Goal: Information Seeking & Learning: Check status

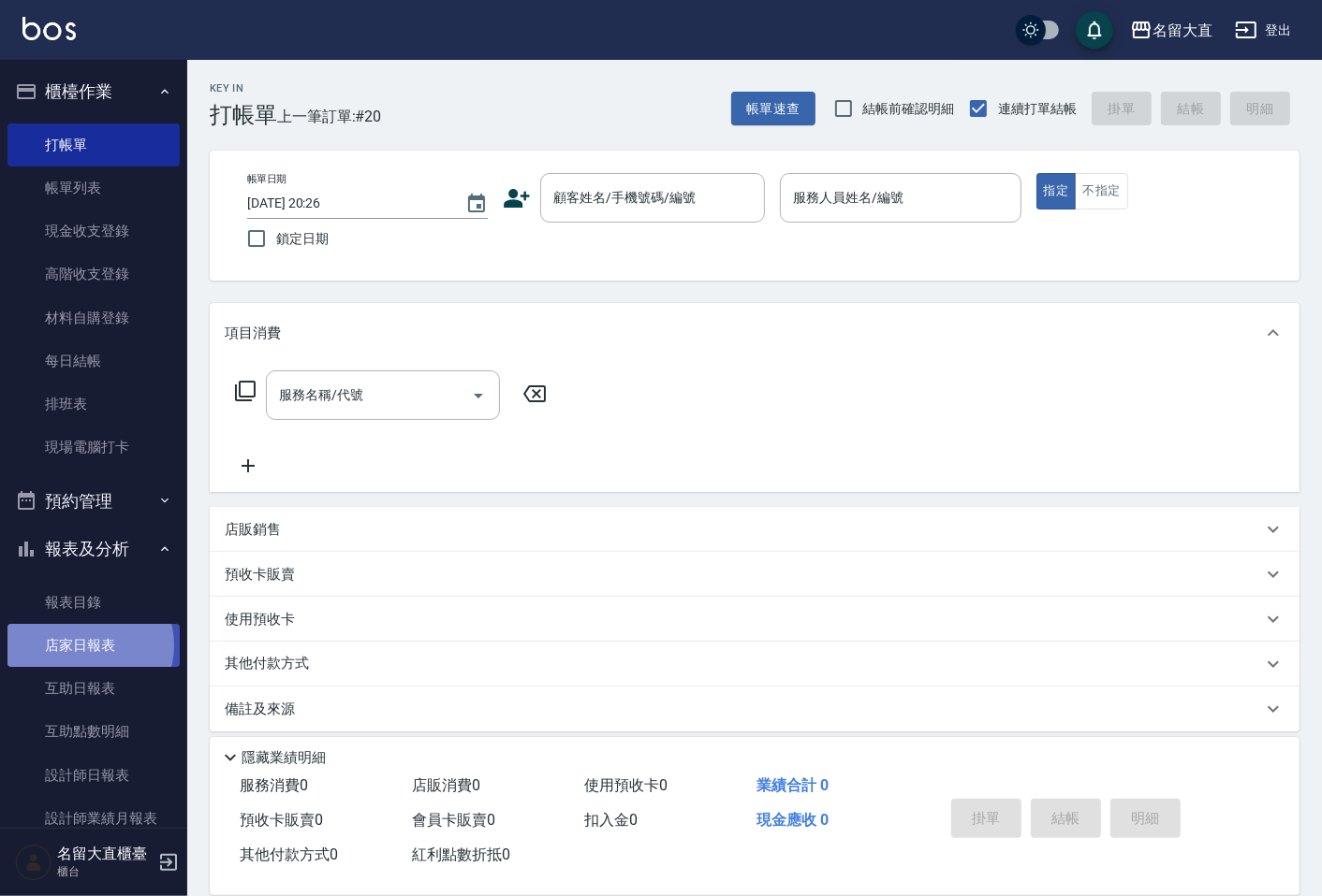
click at [88, 645] on link "店家日報表" at bounding box center [94, 645] width 172 height 43
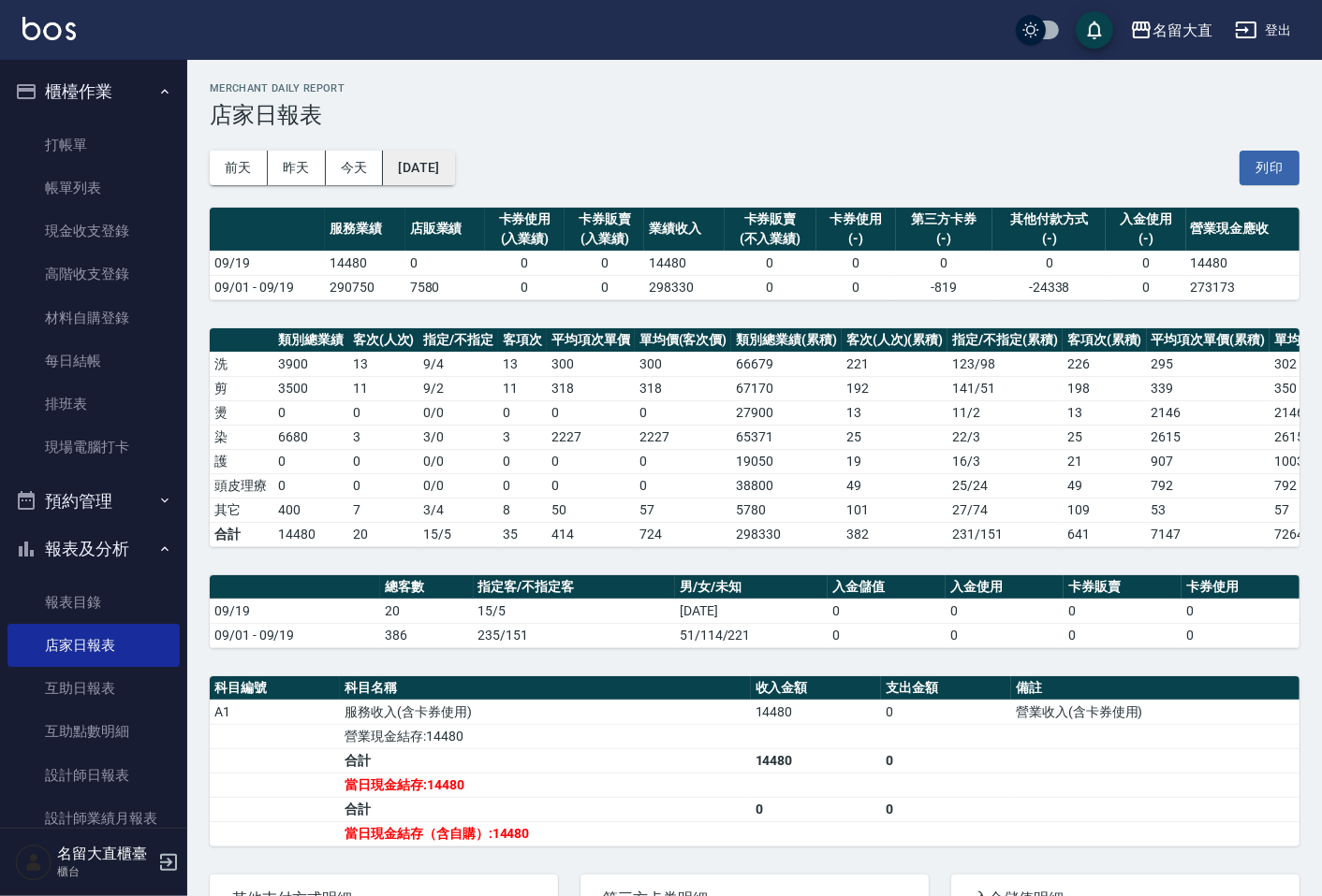
click at [454, 159] on button "[DATE]" at bounding box center [419, 167] width 72 height 35
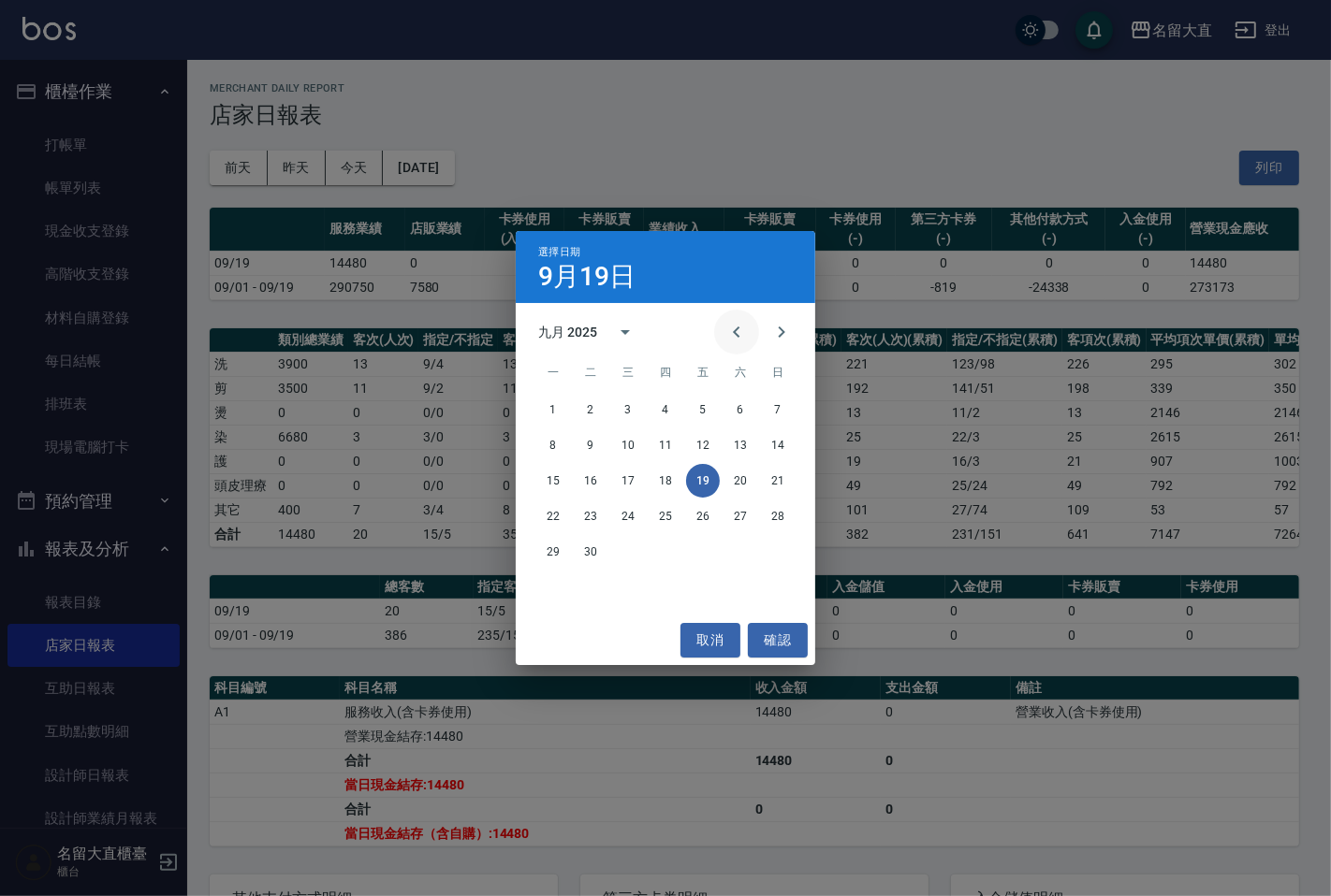
click at [732, 333] on icon "Previous month" at bounding box center [736, 332] width 23 height 23
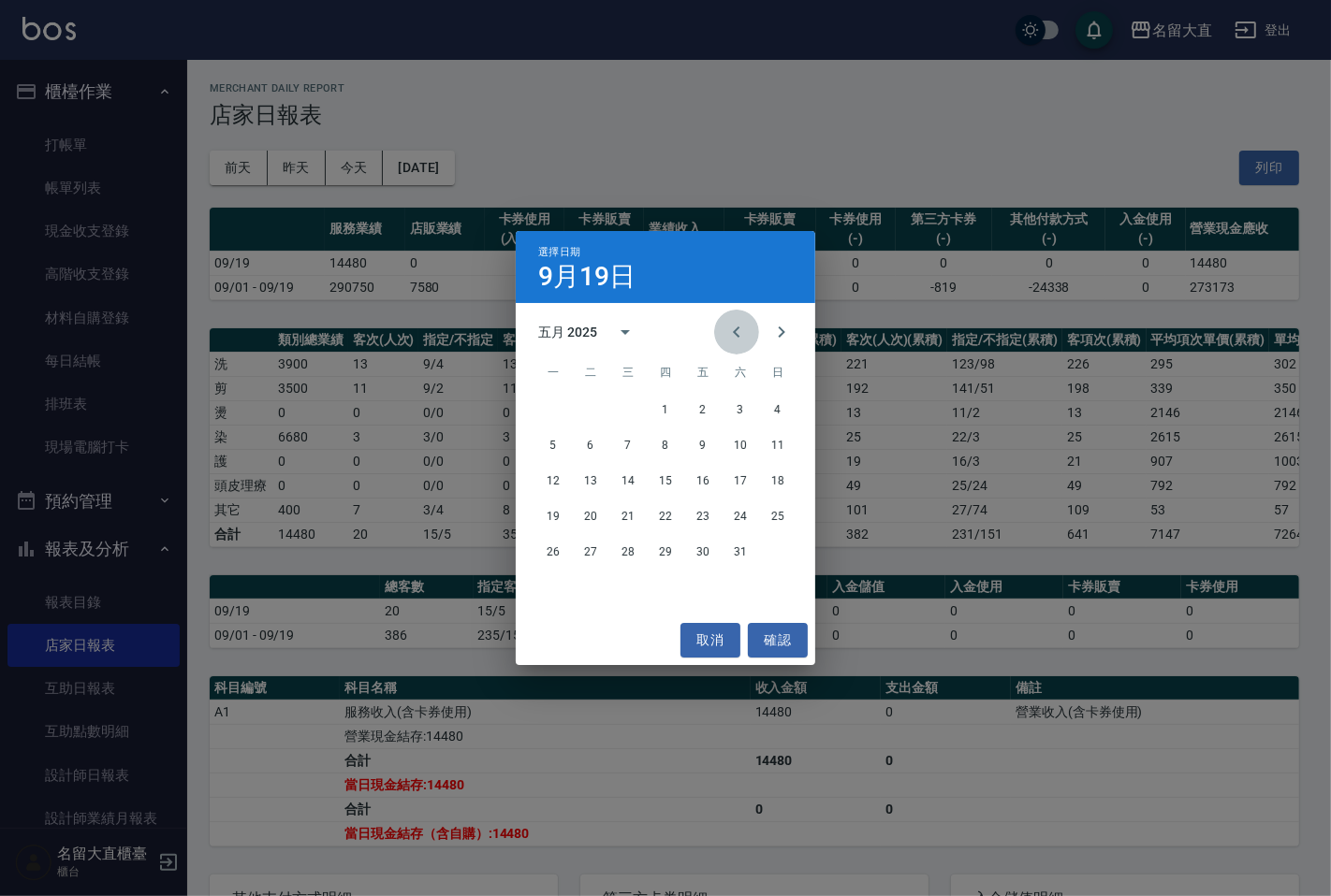
click at [732, 333] on icon "Previous month" at bounding box center [736, 332] width 23 height 23
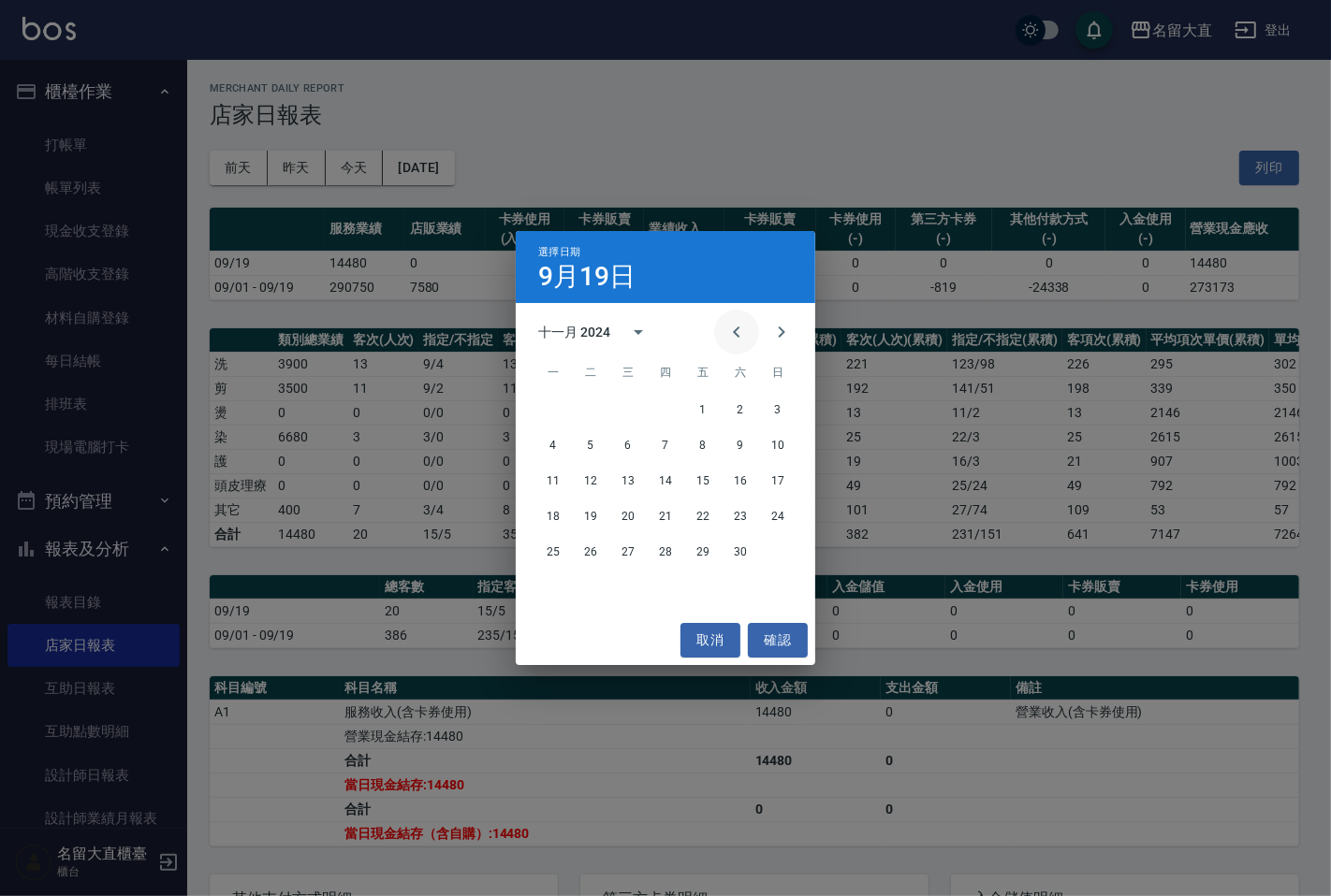
click at [732, 333] on icon "Previous month" at bounding box center [736, 332] width 23 height 23
click at [665, 515] on button "19" at bounding box center [666, 516] width 34 height 34
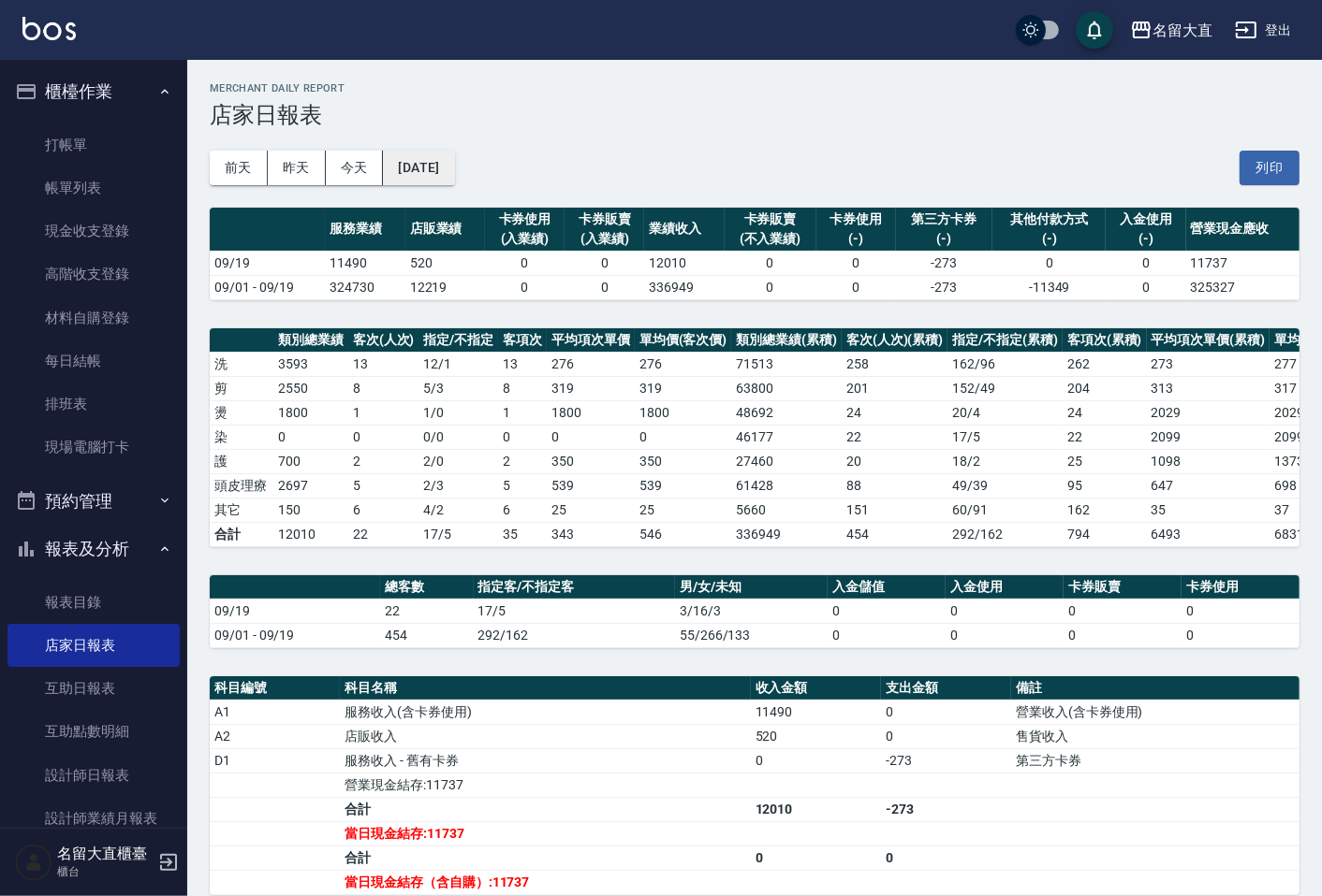
click at [452, 168] on button "[DATE]" at bounding box center [419, 167] width 72 height 35
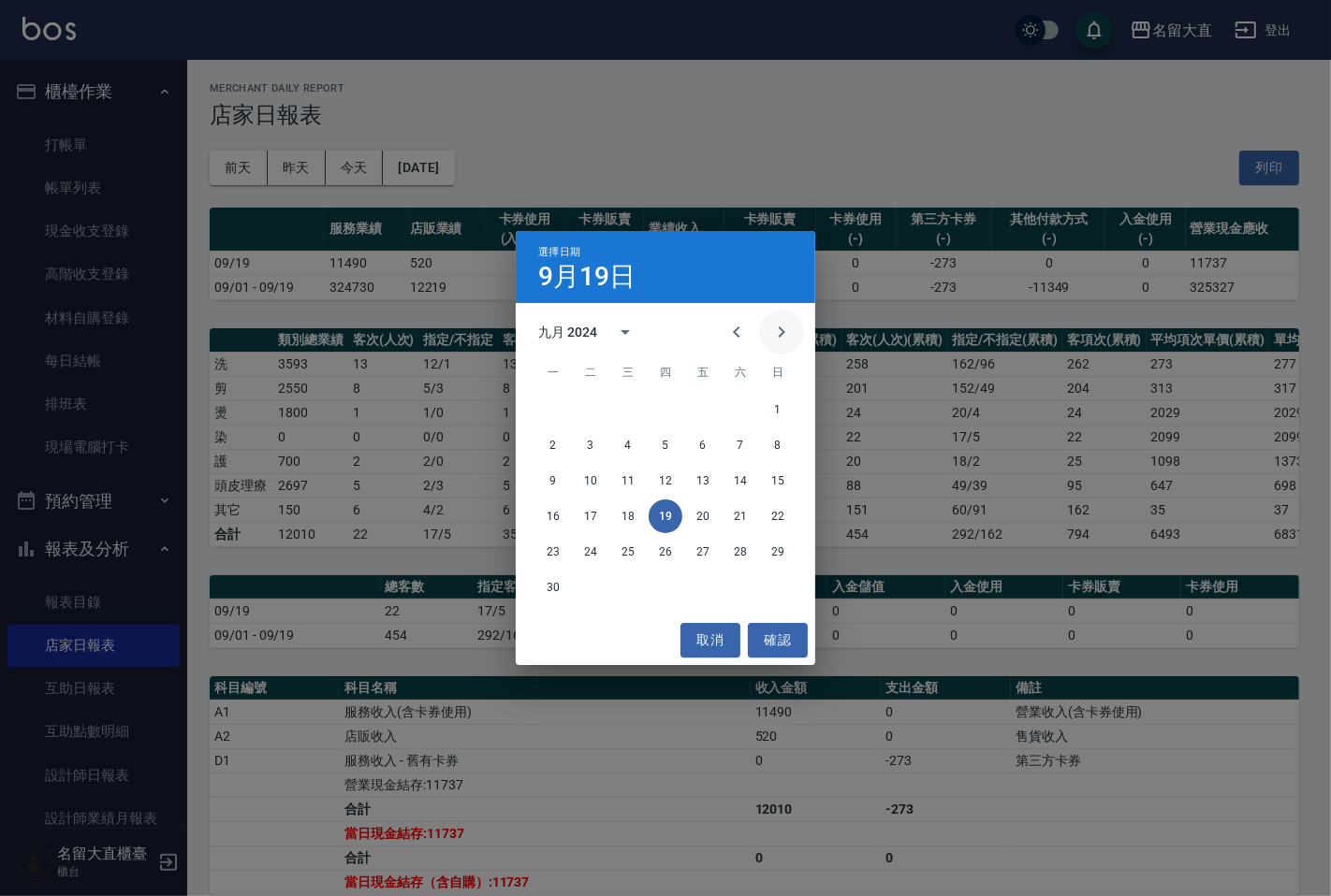
click at [775, 330] on icon "Next month" at bounding box center [781, 332] width 23 height 23
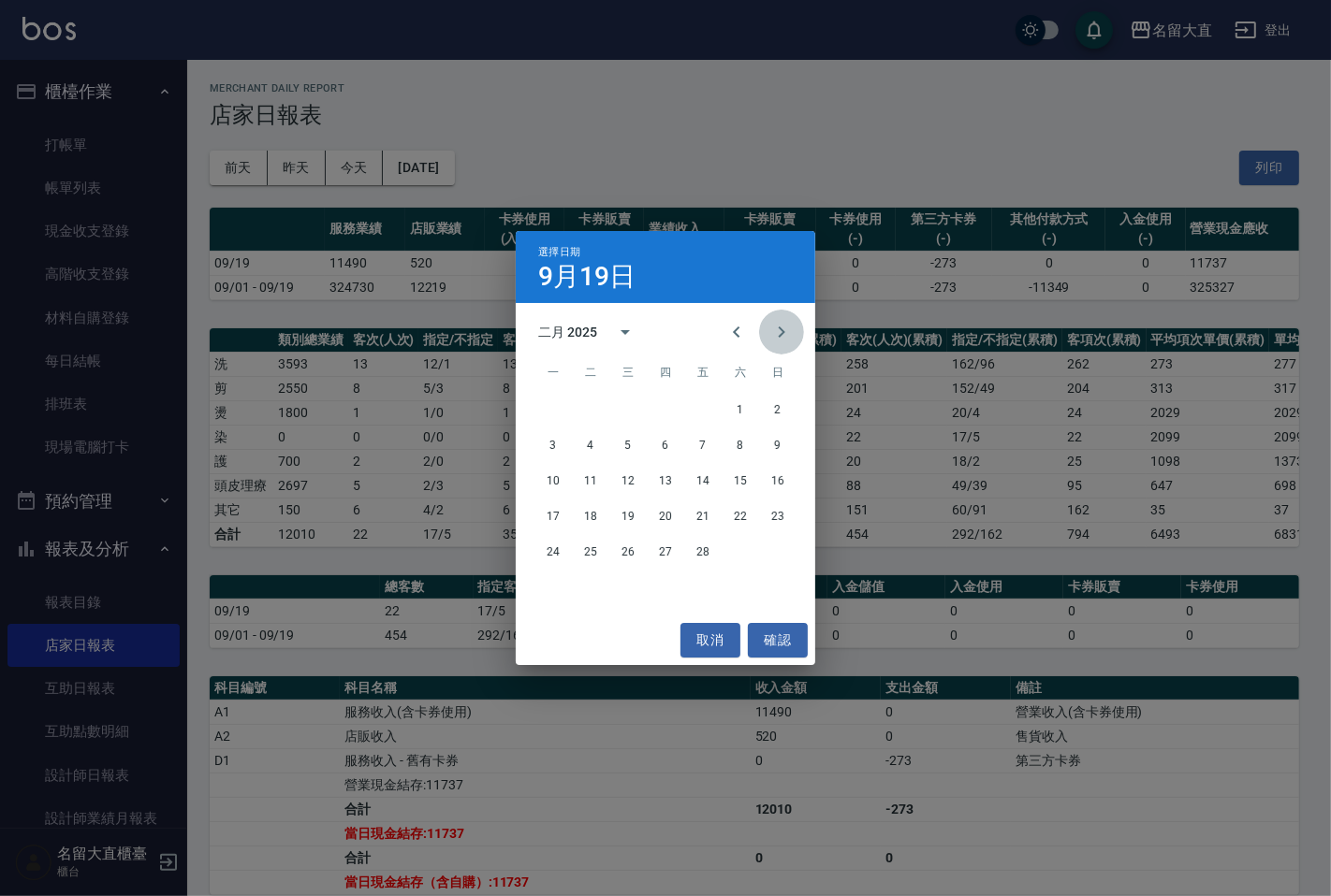
click at [775, 330] on icon "Next month" at bounding box center [781, 332] width 23 height 23
click at [775, 329] on icon "Next month" at bounding box center [781, 332] width 23 height 23
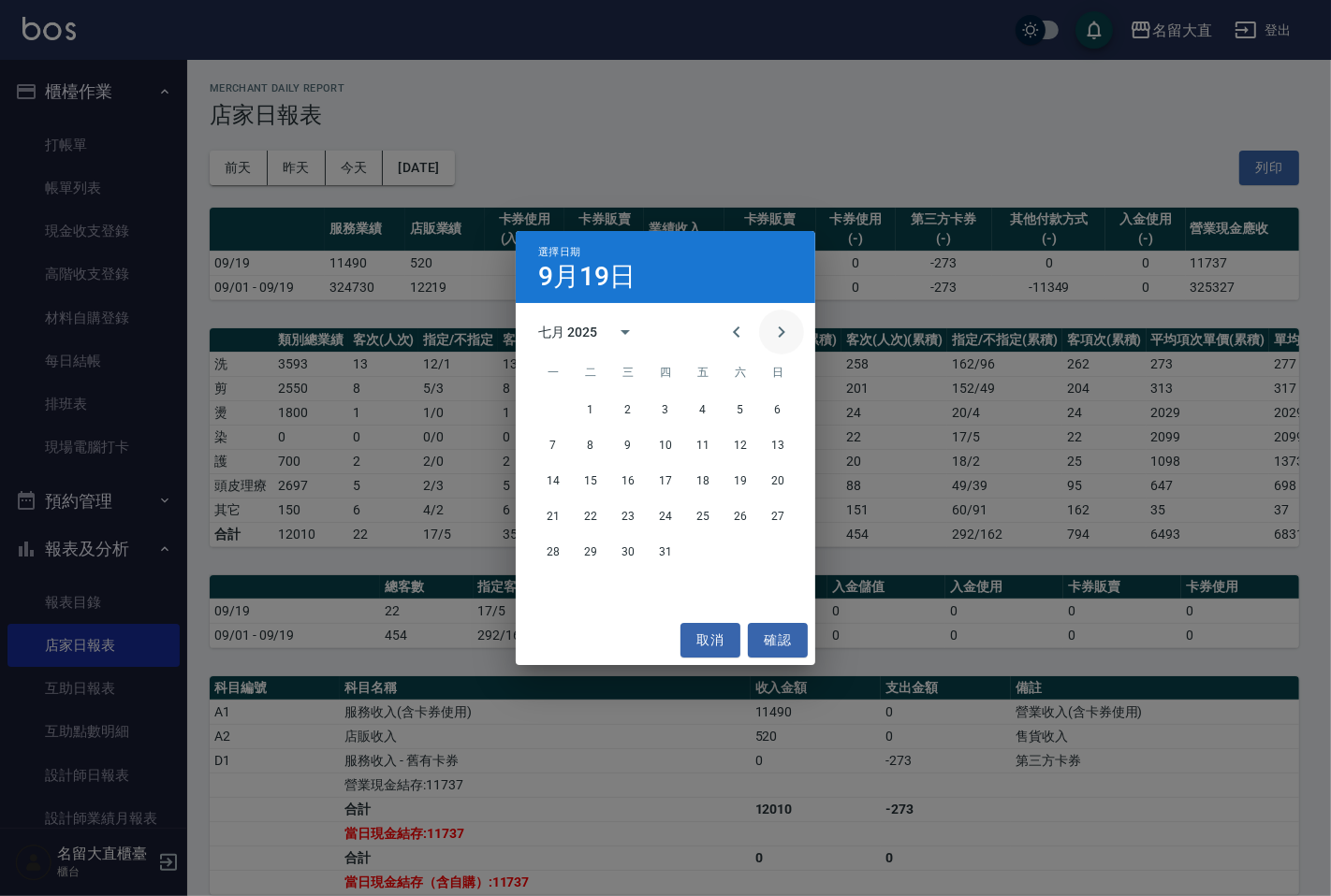
click at [775, 329] on icon "Next month" at bounding box center [781, 332] width 23 height 23
click at [731, 331] on icon "Previous month" at bounding box center [736, 332] width 23 height 23
click at [591, 515] on button "19" at bounding box center [591, 516] width 34 height 34
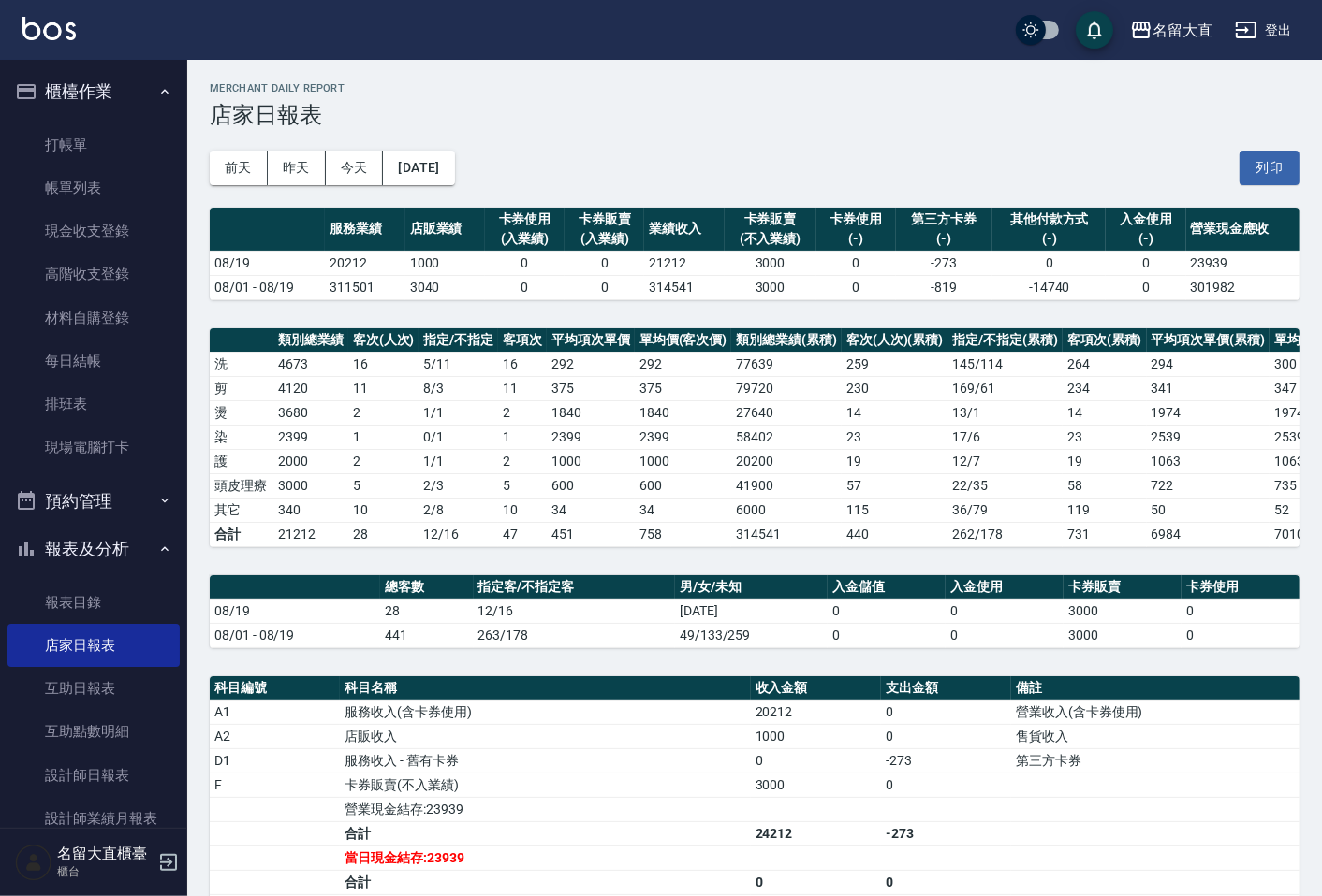
click at [1280, 24] on button "登出" at bounding box center [1263, 30] width 72 height 35
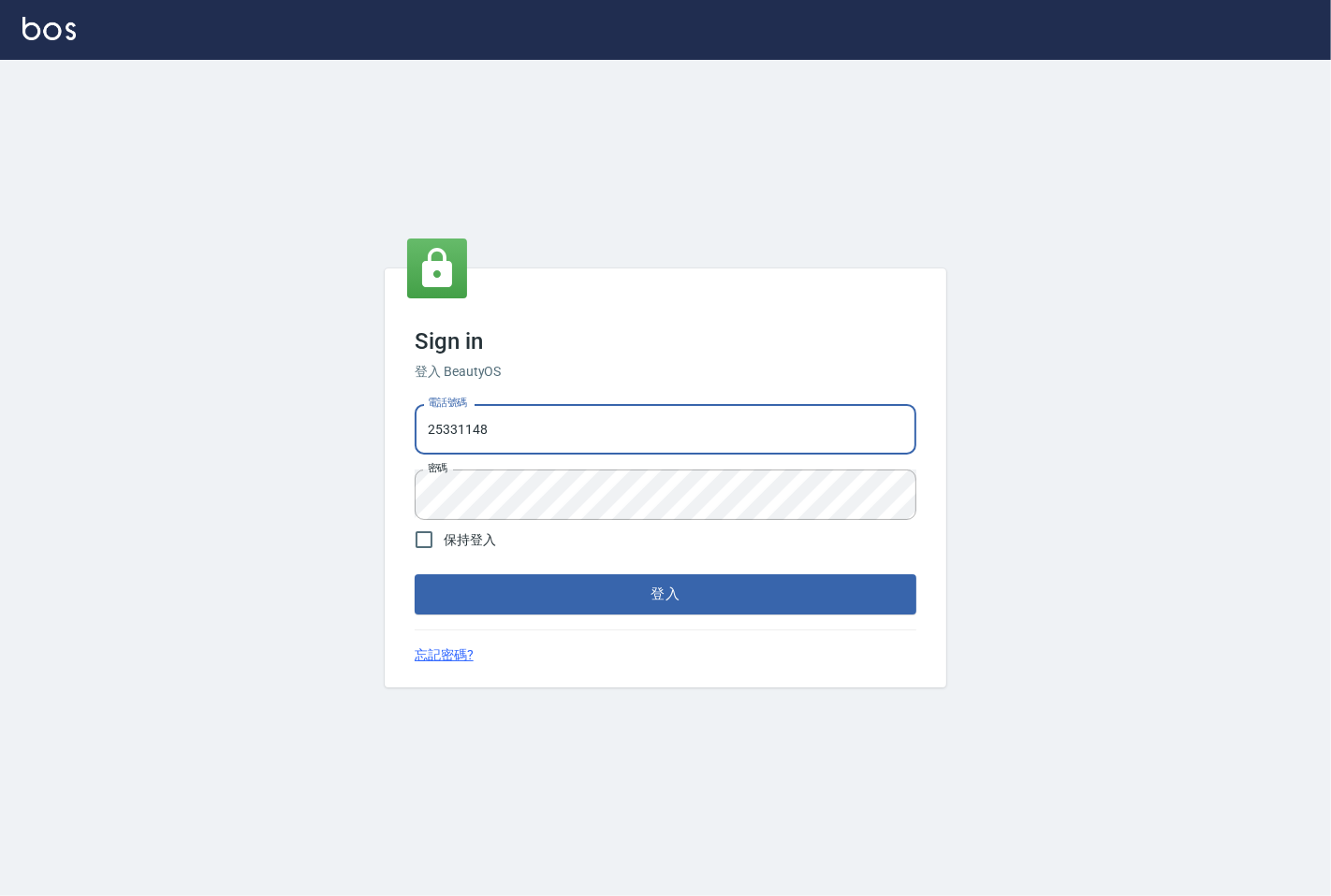
drag, startPoint x: 0, startPoint y: 0, endPoint x: 499, endPoint y: 447, distance: 669.9
click at [499, 447] on input "25331148" at bounding box center [666, 429] width 501 height 51
type input "0983983823"
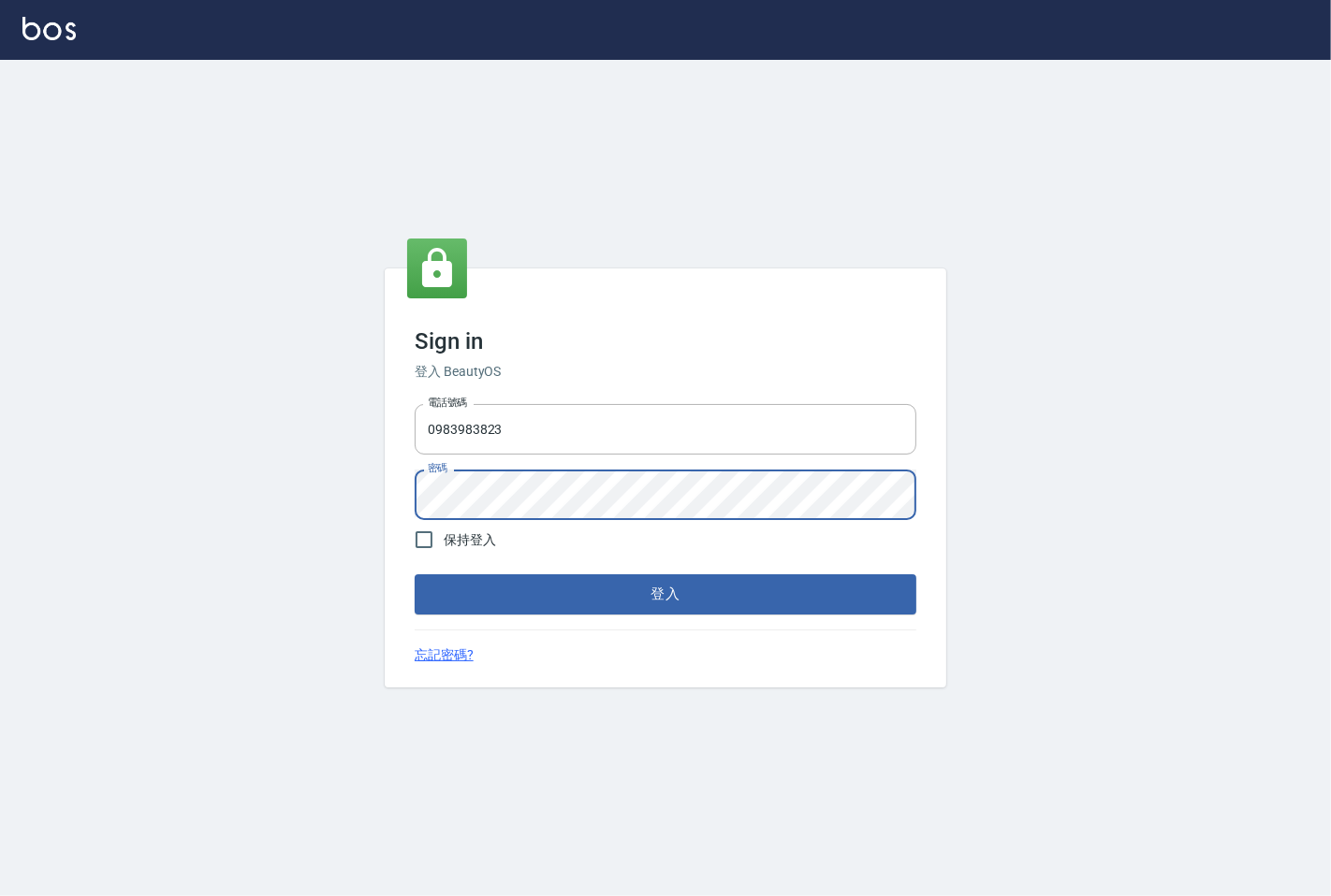
click at [415, 575] on button "登入" at bounding box center [666, 595] width 501 height 40
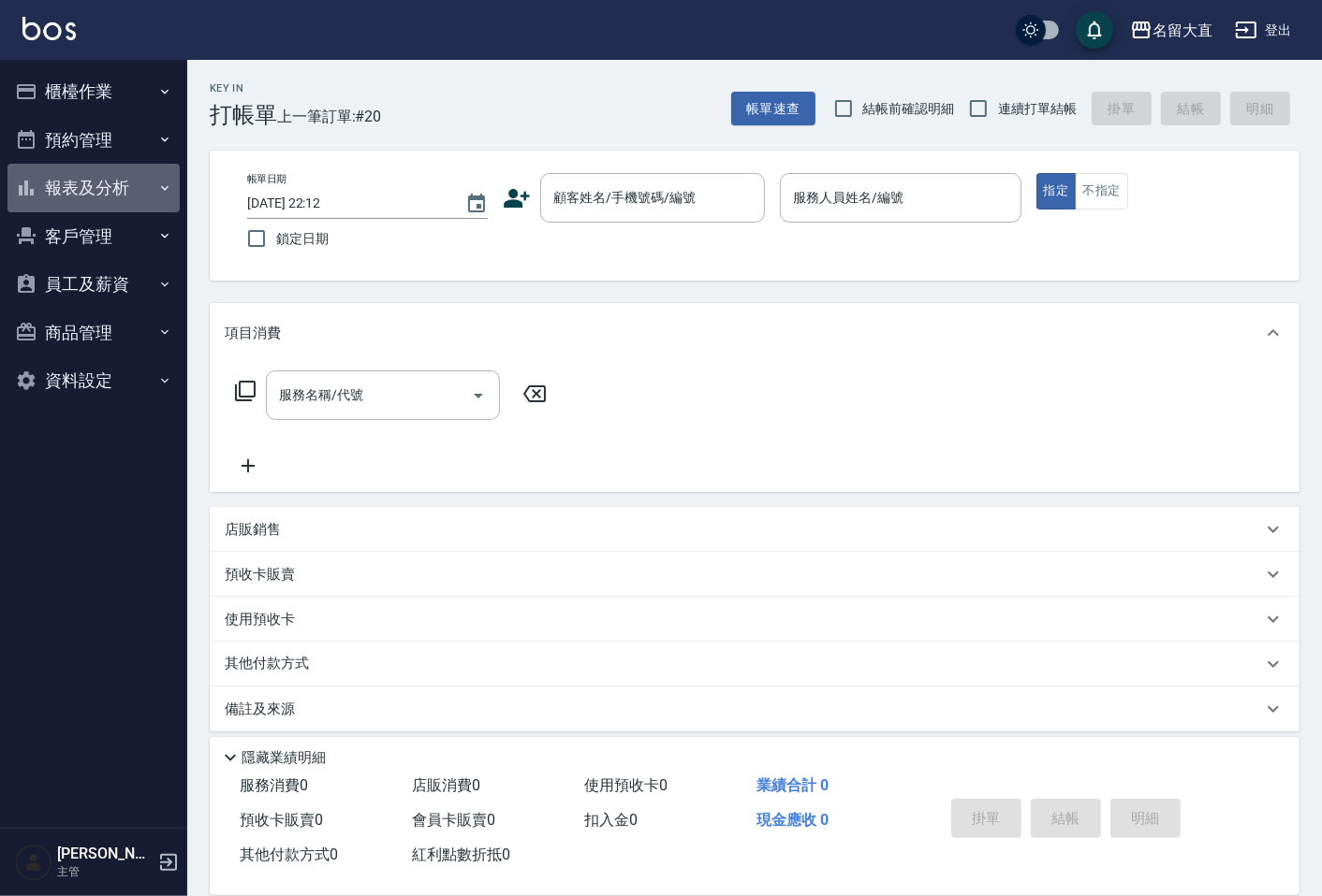
click at [68, 201] on button "報表及分析" at bounding box center [94, 188] width 172 height 49
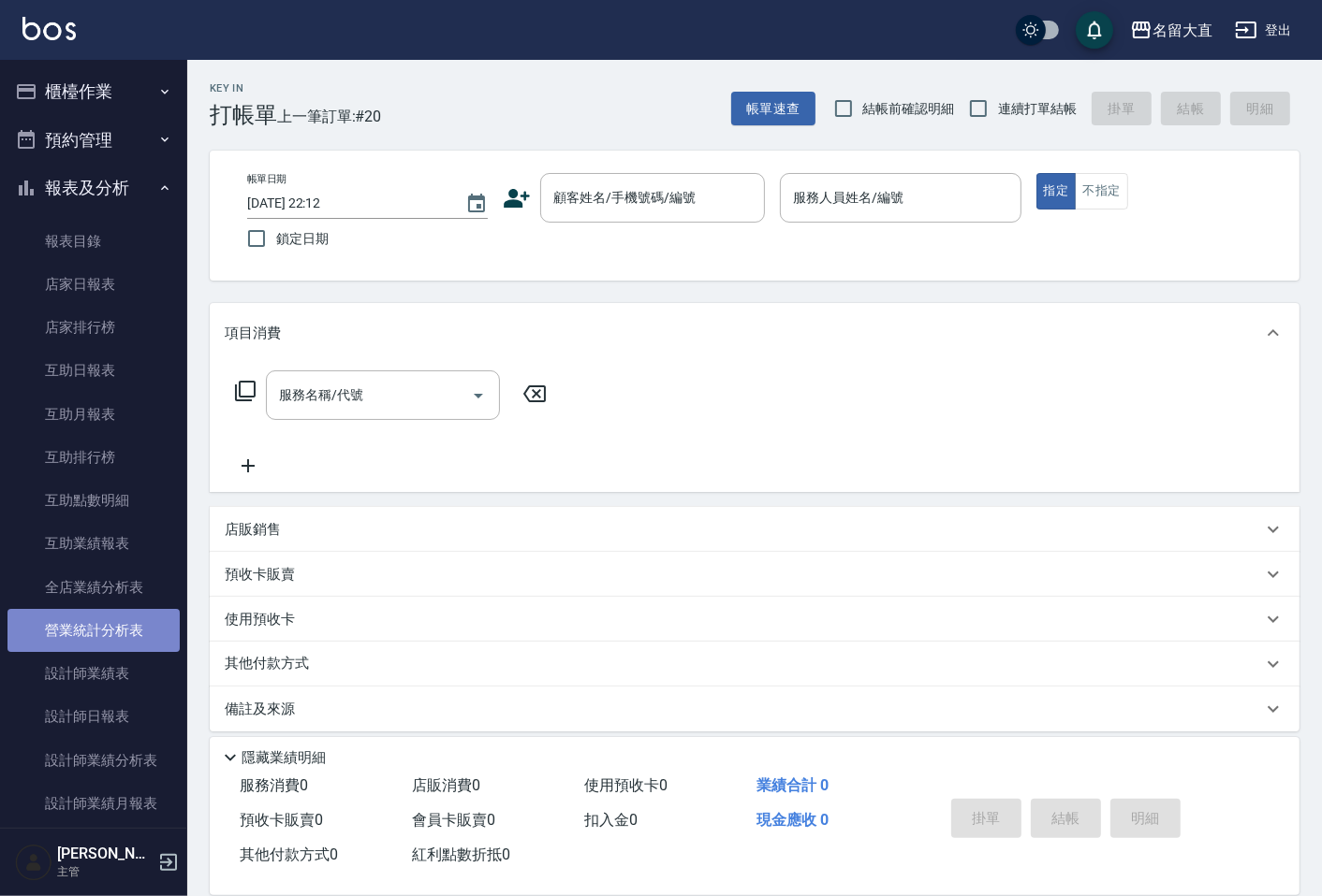
click at [98, 642] on link "營業統計分析表" at bounding box center [94, 630] width 172 height 43
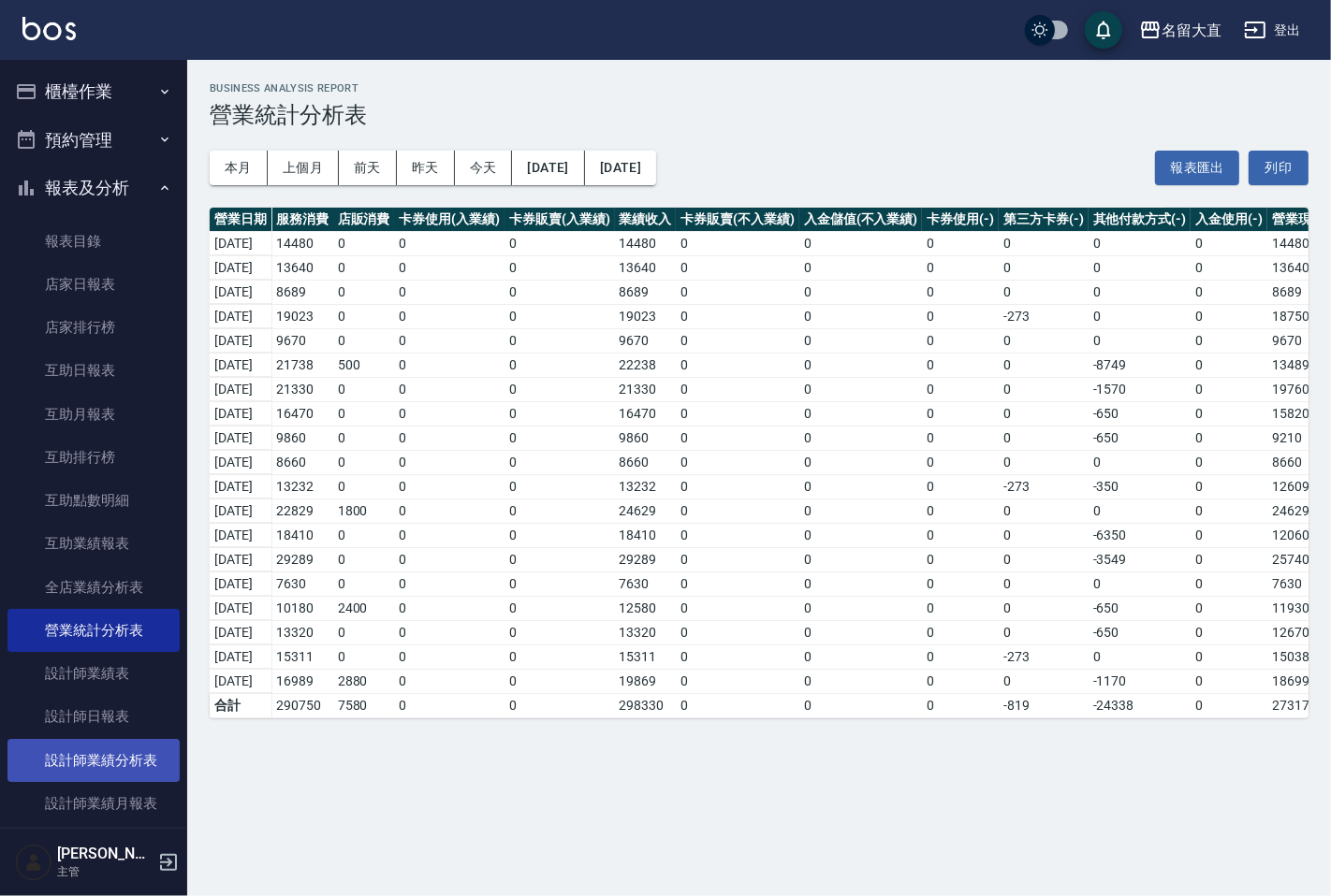
click at [118, 769] on link "設計師業績分析表" at bounding box center [94, 760] width 172 height 43
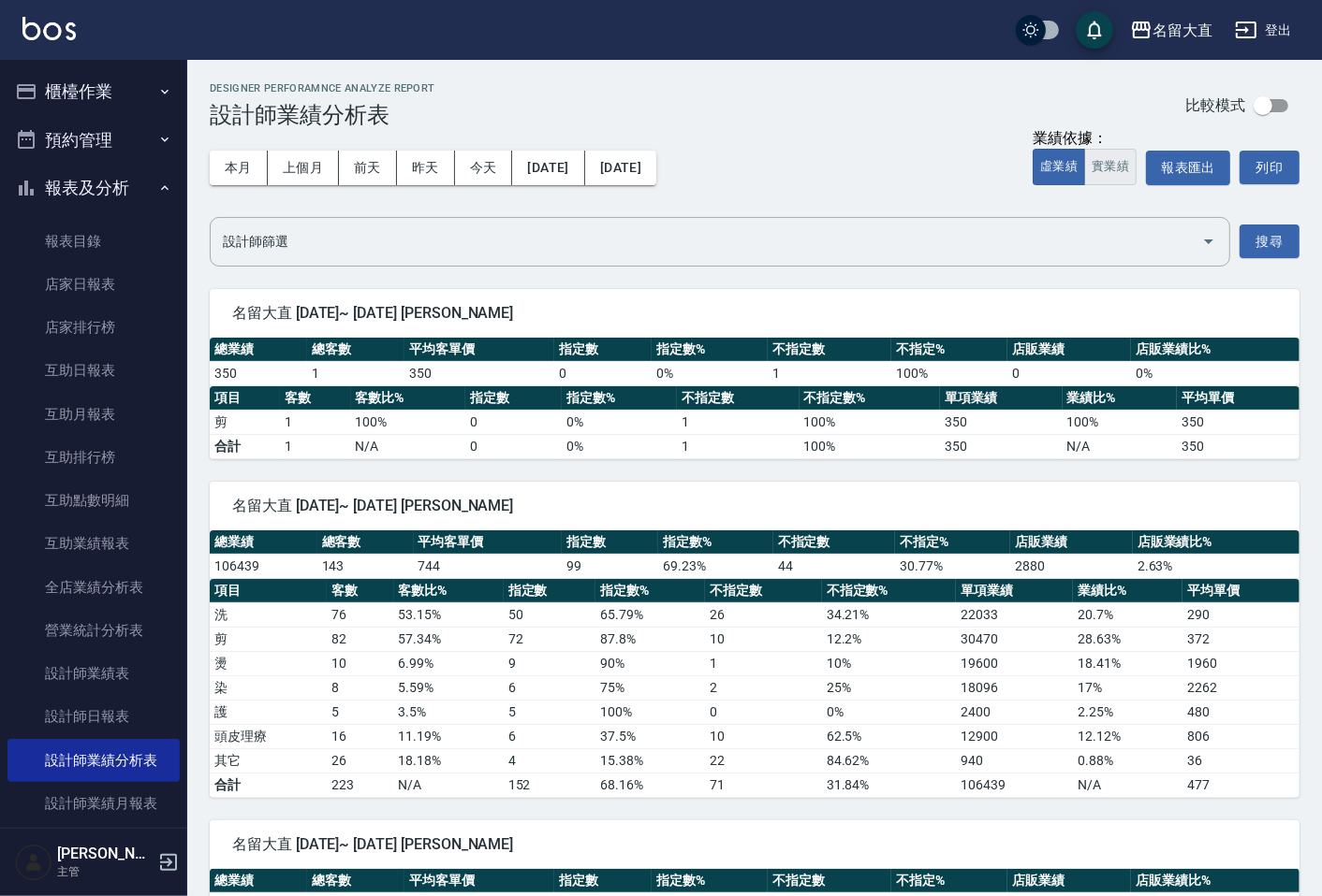
click at [1109, 156] on button "實業績" at bounding box center [1110, 167] width 53 height 37
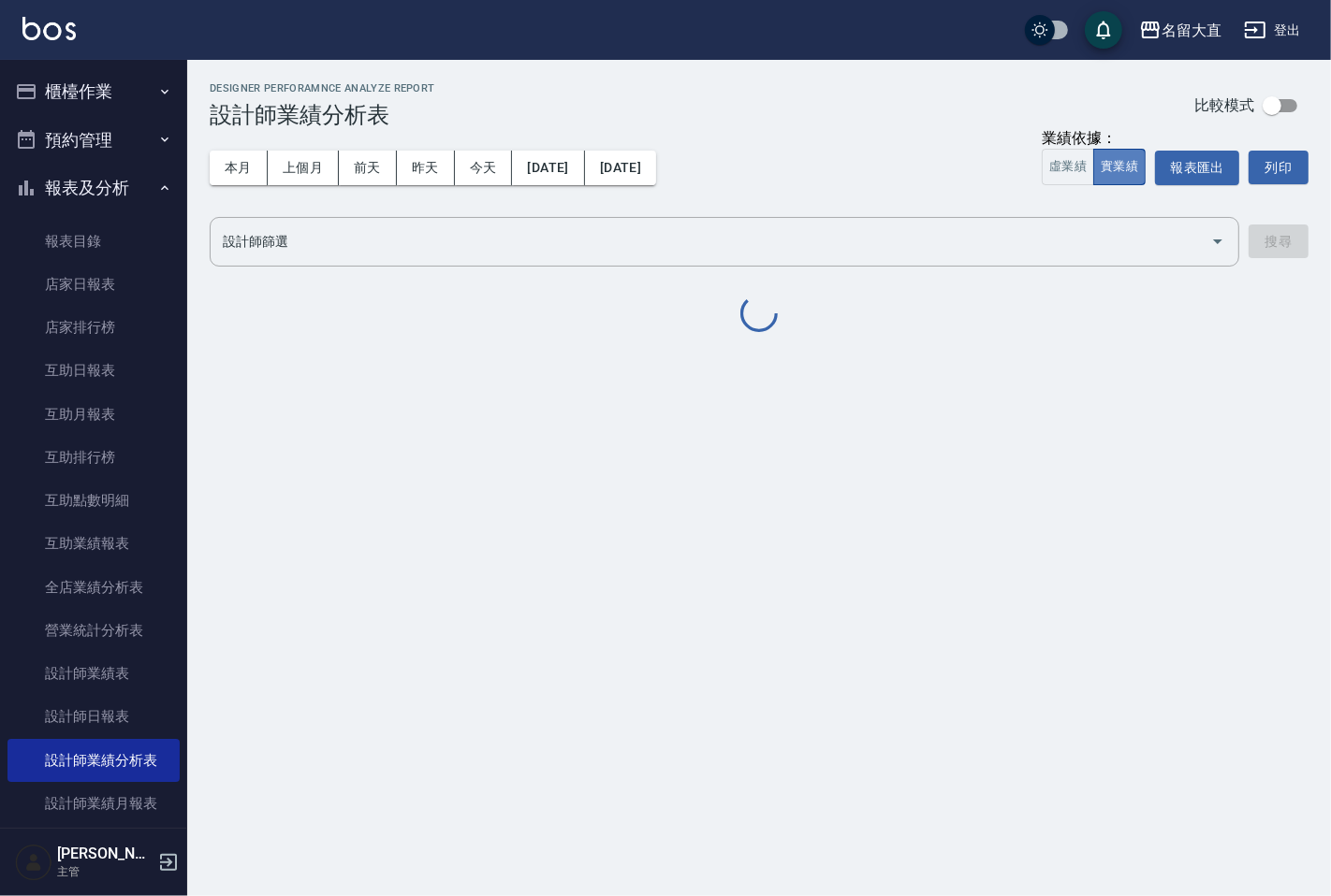
click at [1109, 156] on button "實業績" at bounding box center [1119, 167] width 53 height 37
click at [1107, 156] on button "實業績" at bounding box center [1119, 167] width 53 height 37
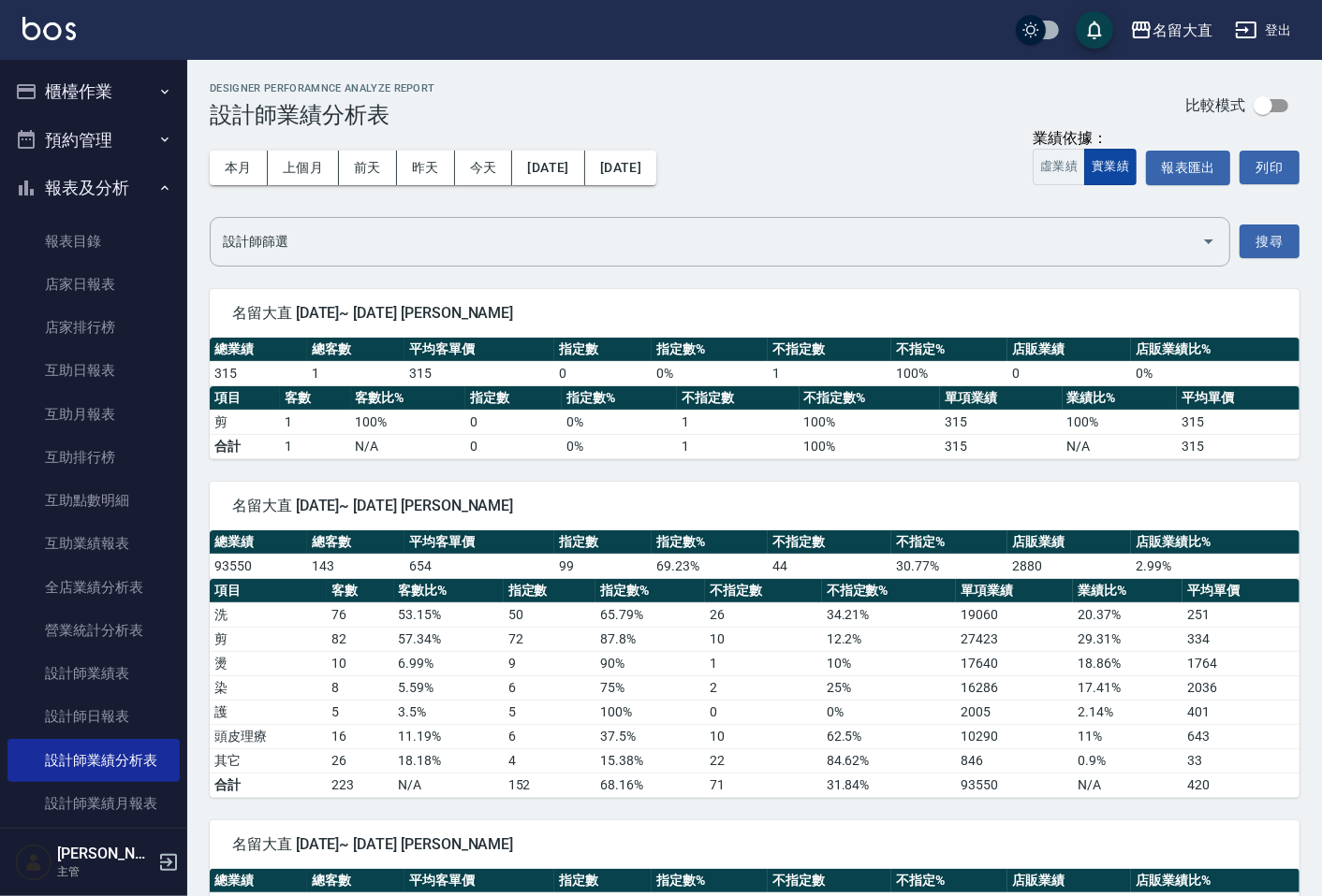
click at [1107, 156] on button "實業績" at bounding box center [1110, 167] width 53 height 37
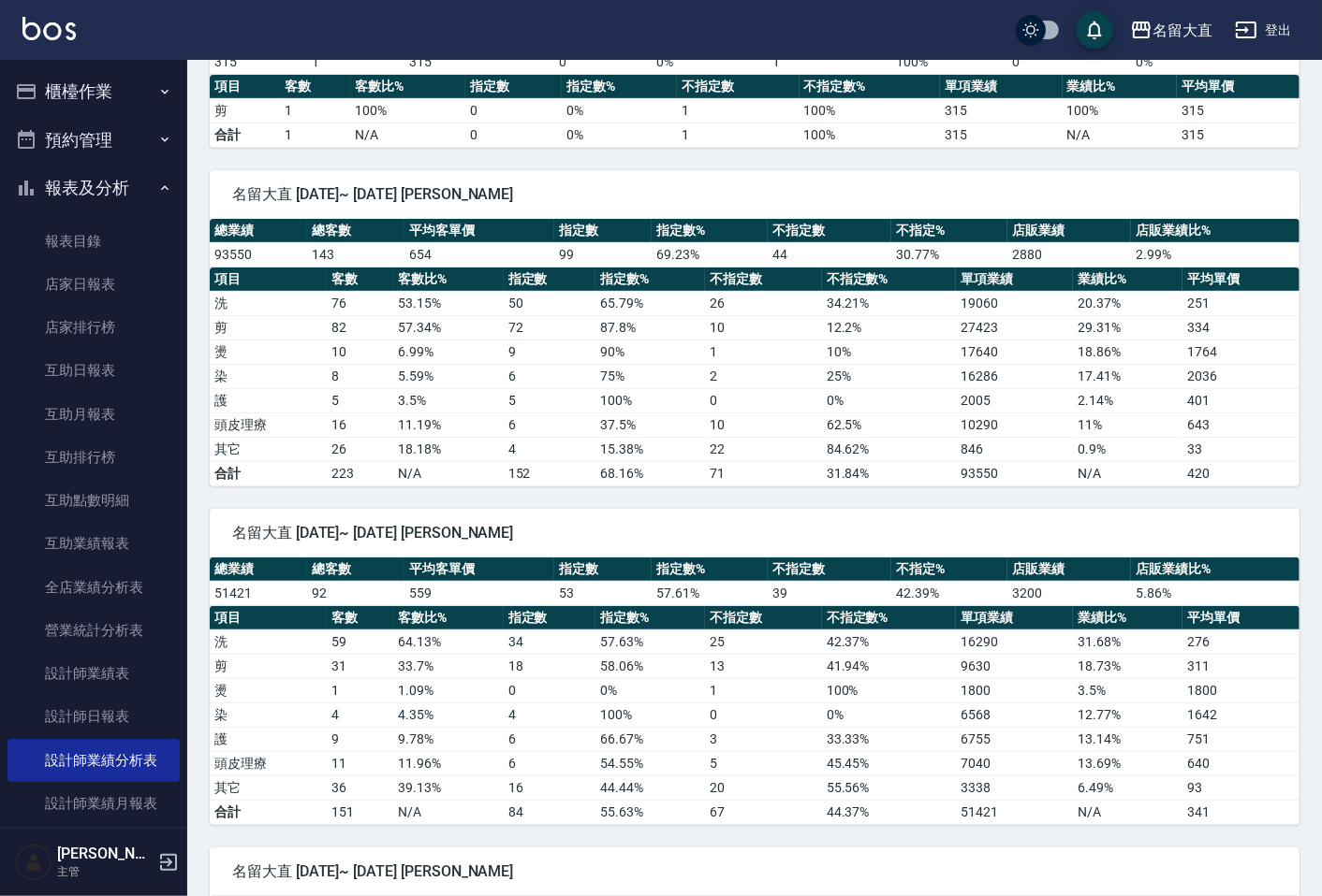
scroll to position [416, 0]
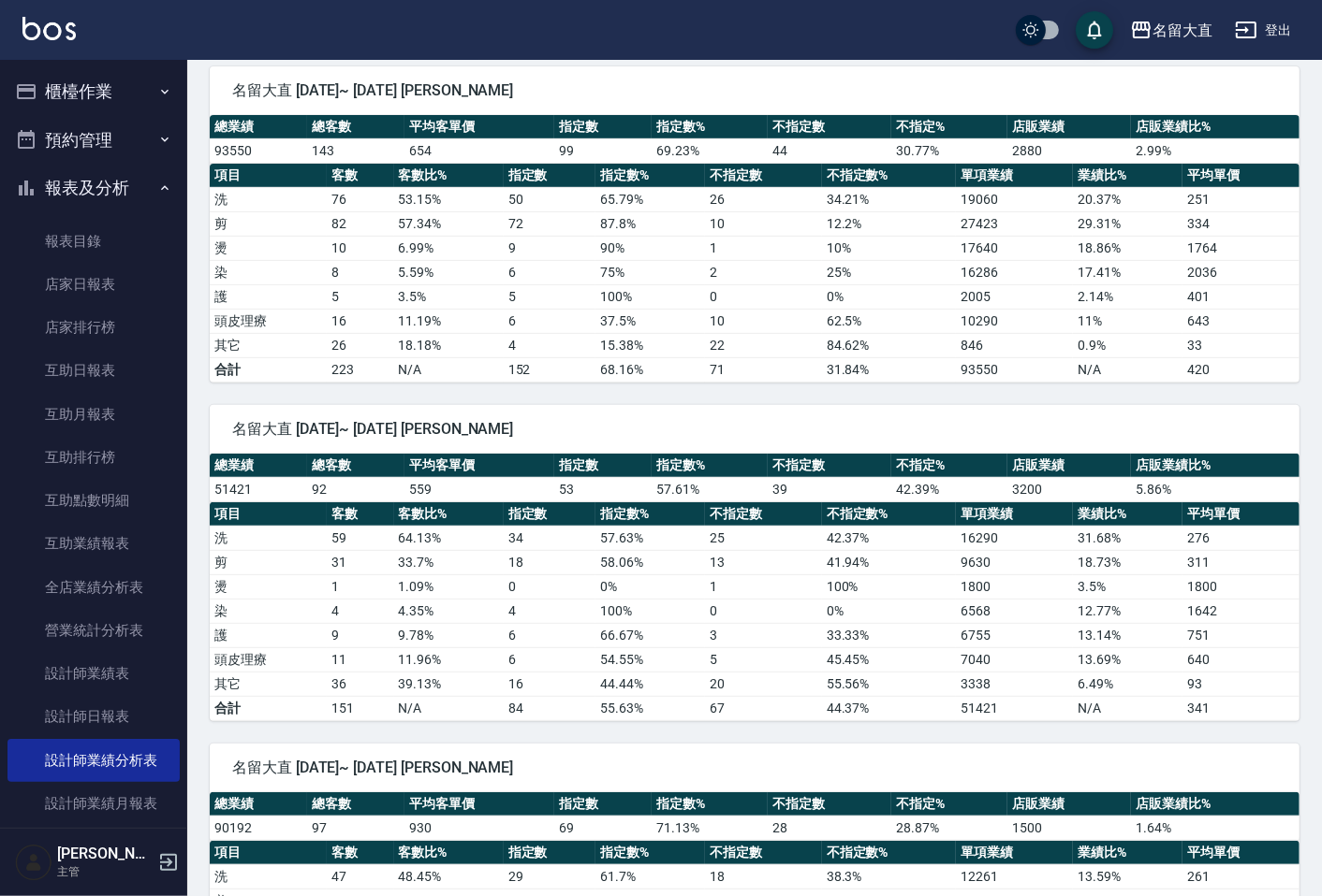
type button "TRUTH"
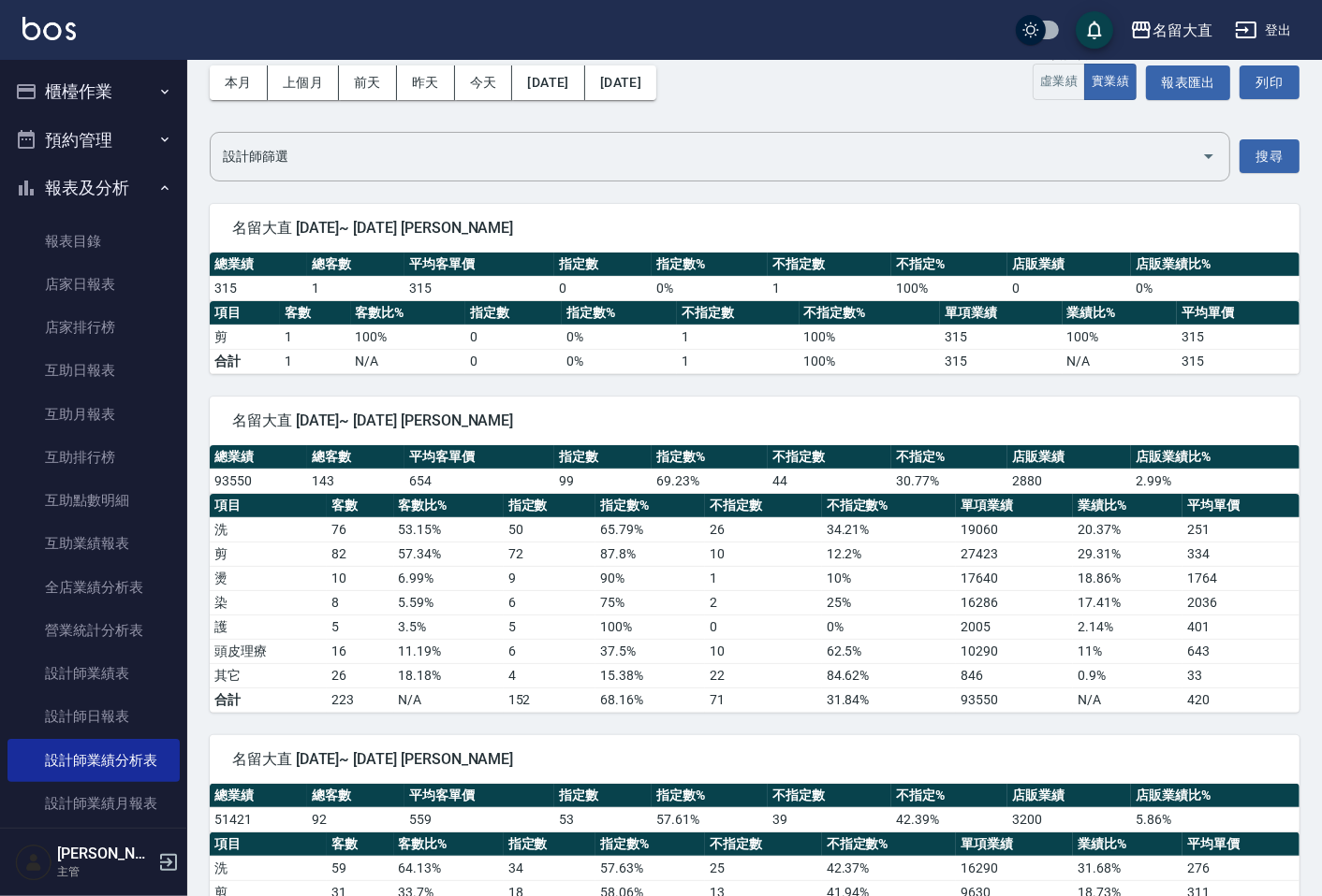
scroll to position [0, 0]
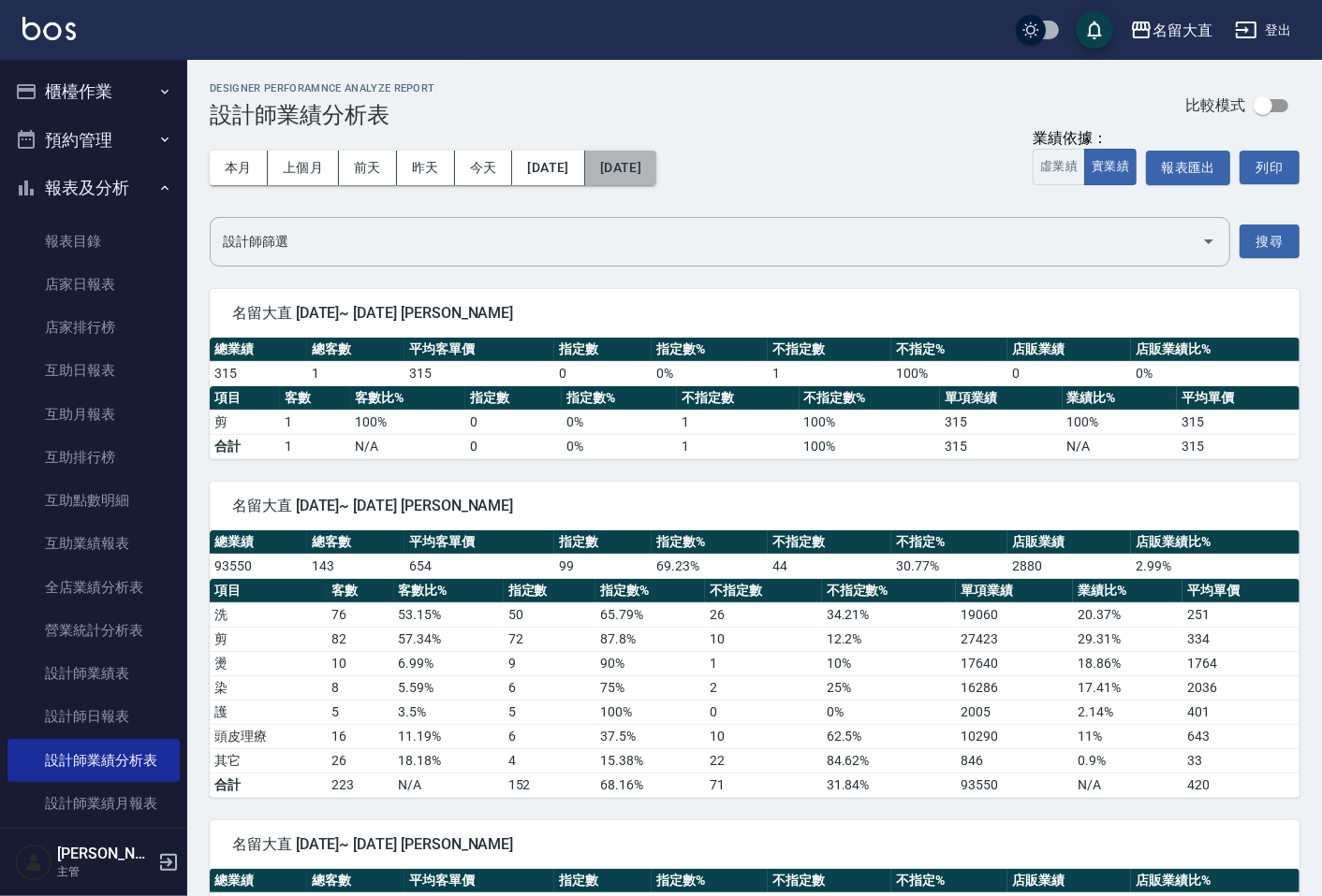
click at [657, 163] on button "[DATE]" at bounding box center [621, 167] width 72 height 35
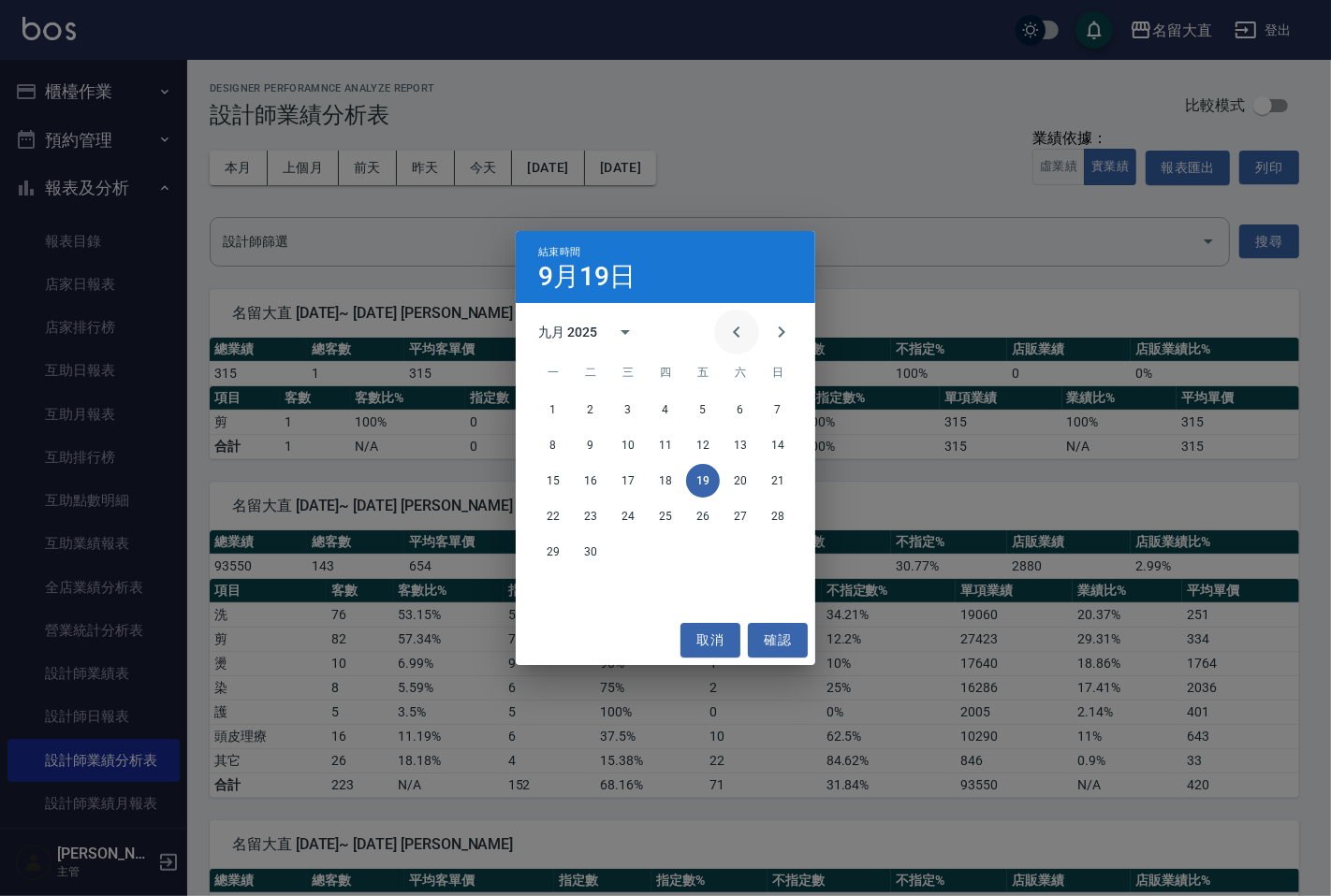
click at [734, 331] on icon "Previous month" at bounding box center [736, 331] width 7 height 11
click at [734, 330] on icon "Previous month" at bounding box center [736, 332] width 23 height 23
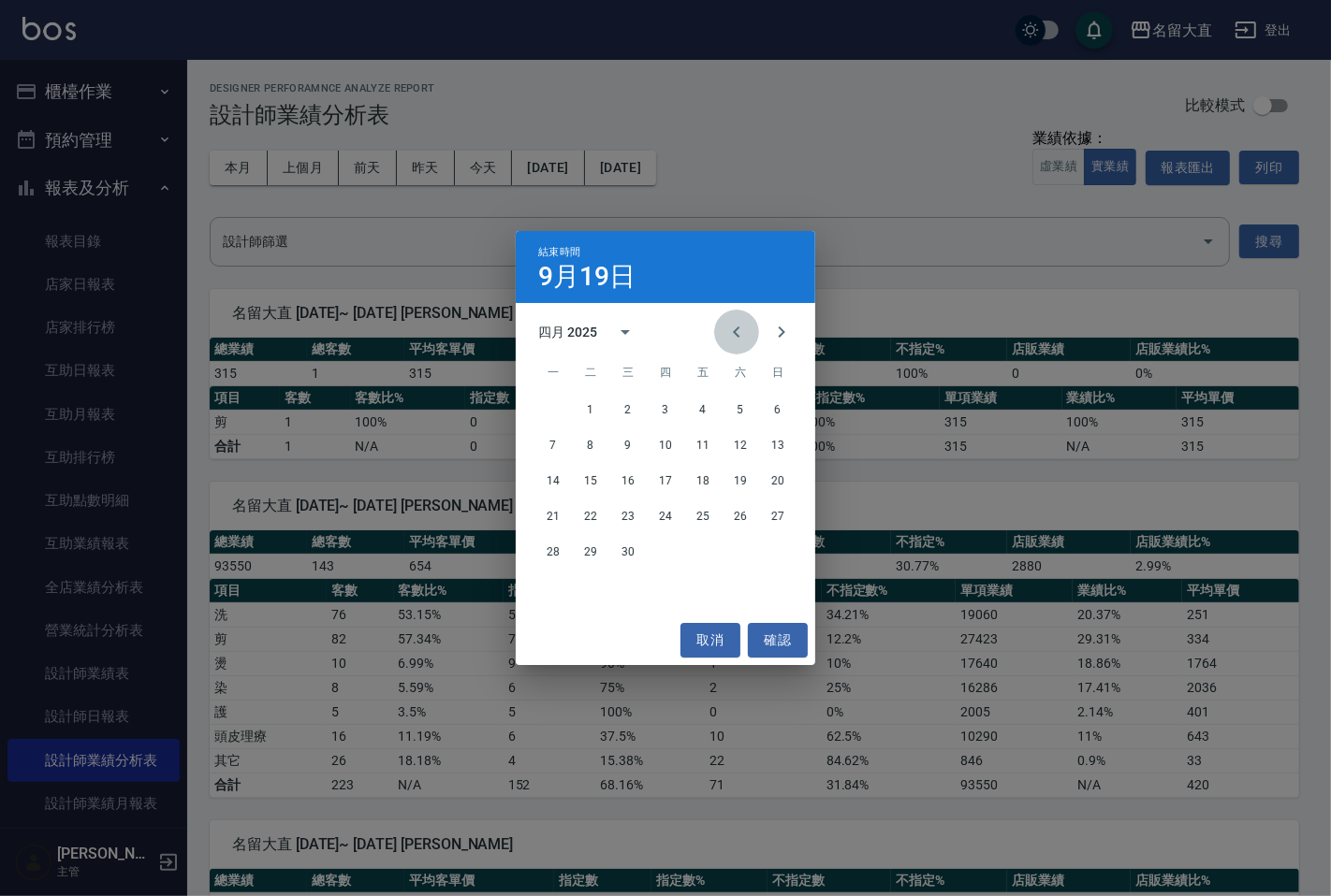
click at [734, 330] on icon "Previous month" at bounding box center [736, 332] width 23 height 23
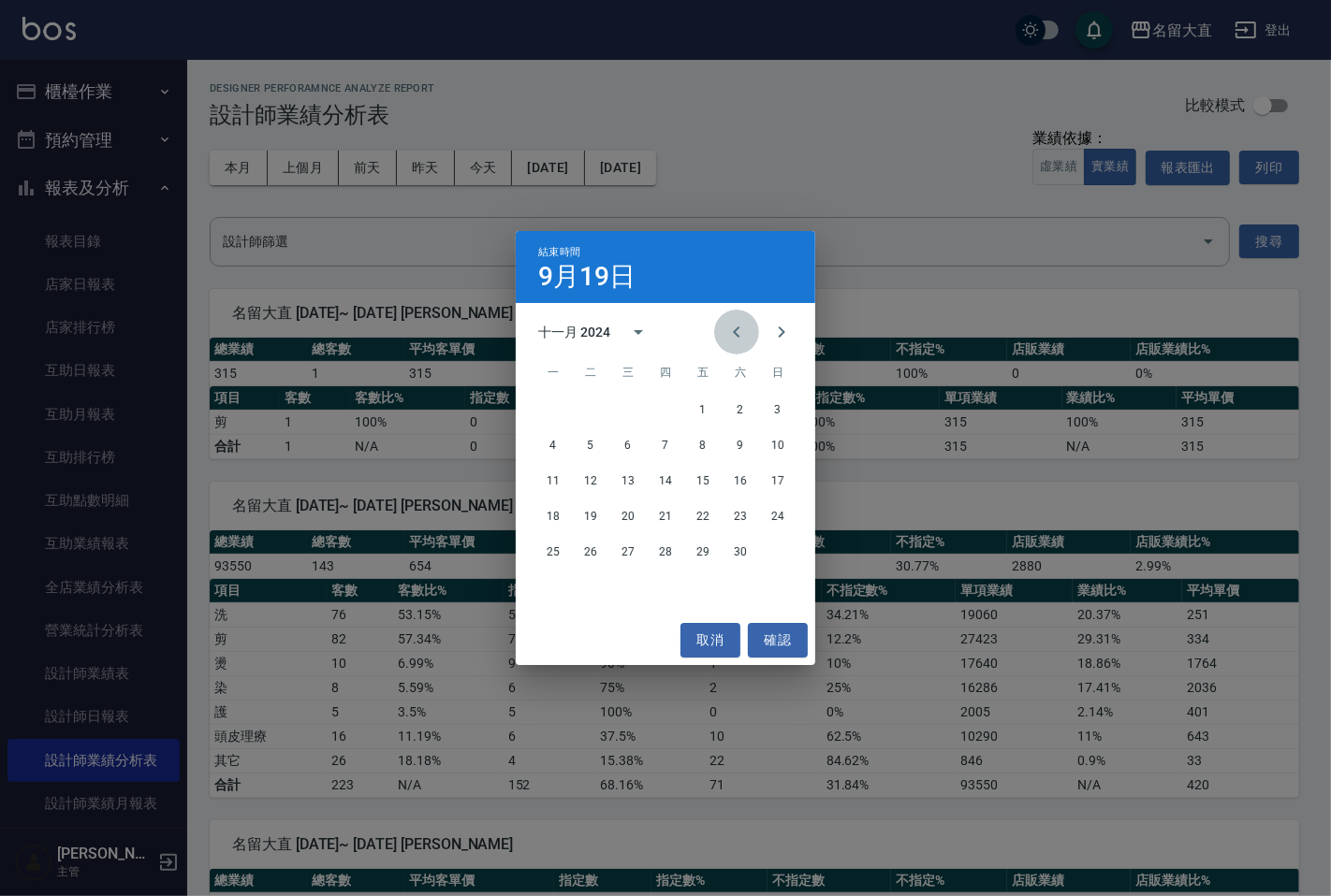
click at [733, 330] on icon "Previous month" at bounding box center [736, 332] width 23 height 23
click at [662, 513] on button "19" at bounding box center [666, 516] width 34 height 34
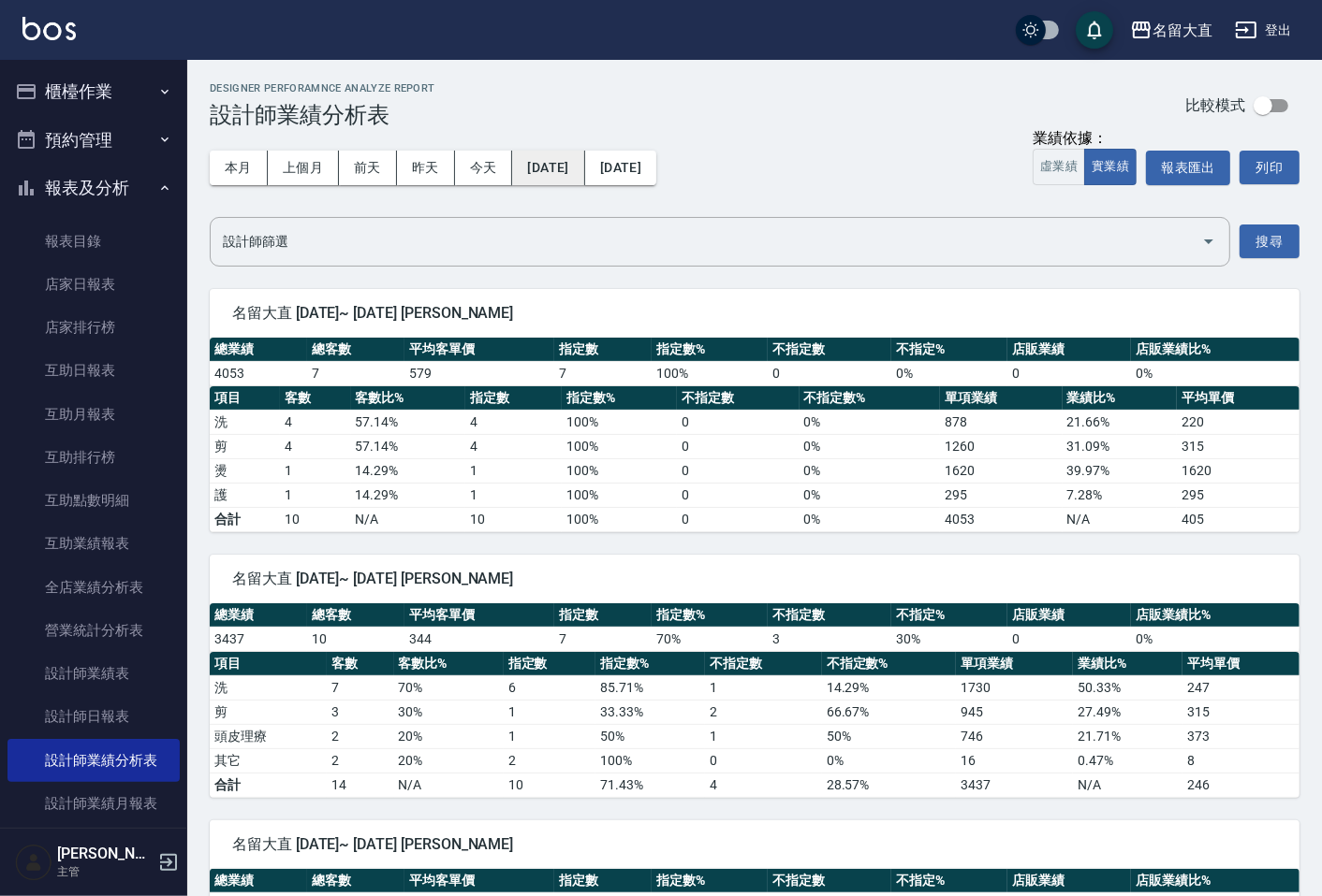
click at [584, 165] on button "[DATE]" at bounding box center [548, 167] width 72 height 35
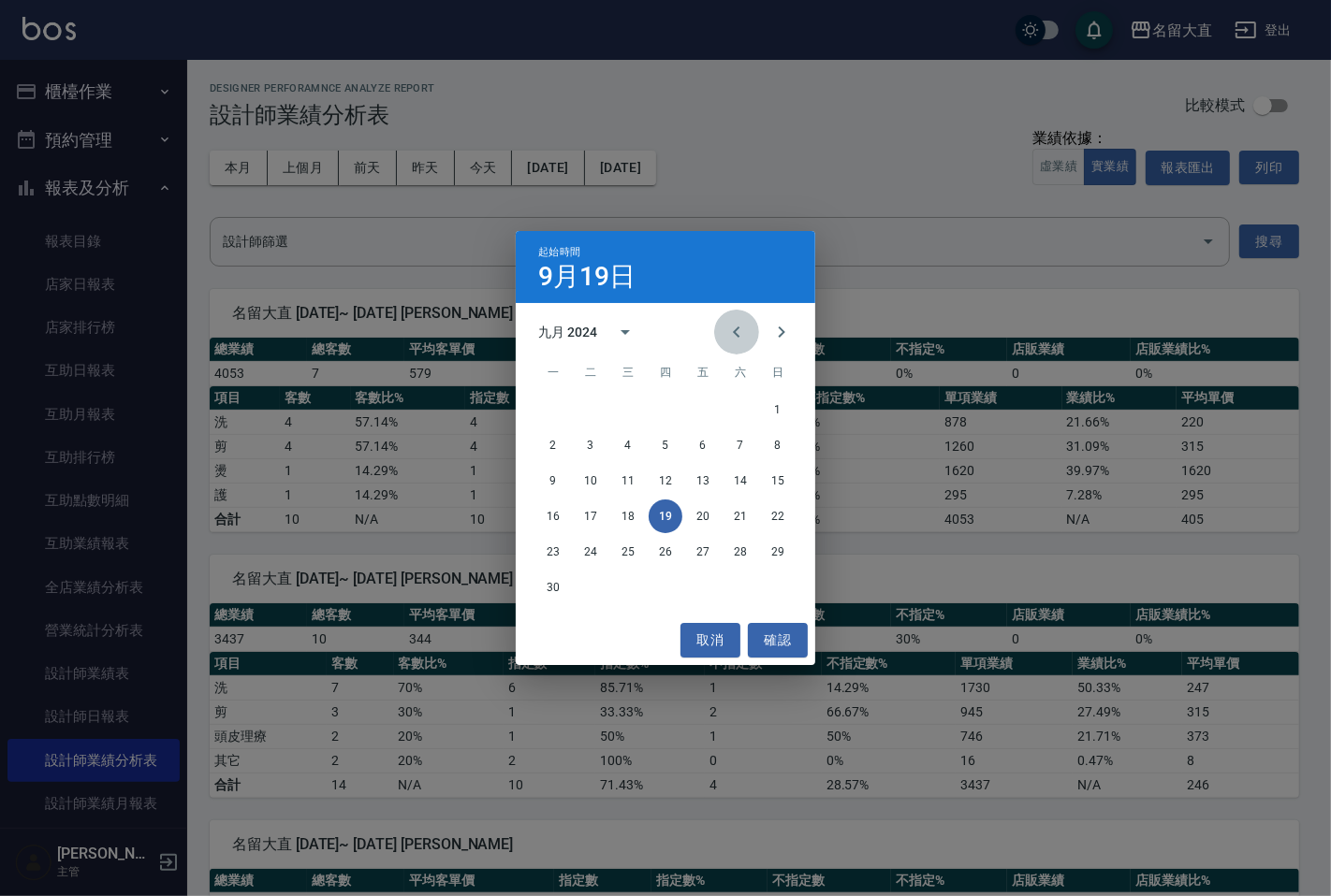
click at [739, 331] on icon "Previous month" at bounding box center [736, 332] width 23 height 23
click at [780, 330] on icon "Next month" at bounding box center [781, 332] width 23 height 23
click at [781, 406] on button "1" at bounding box center [778, 410] width 34 height 34
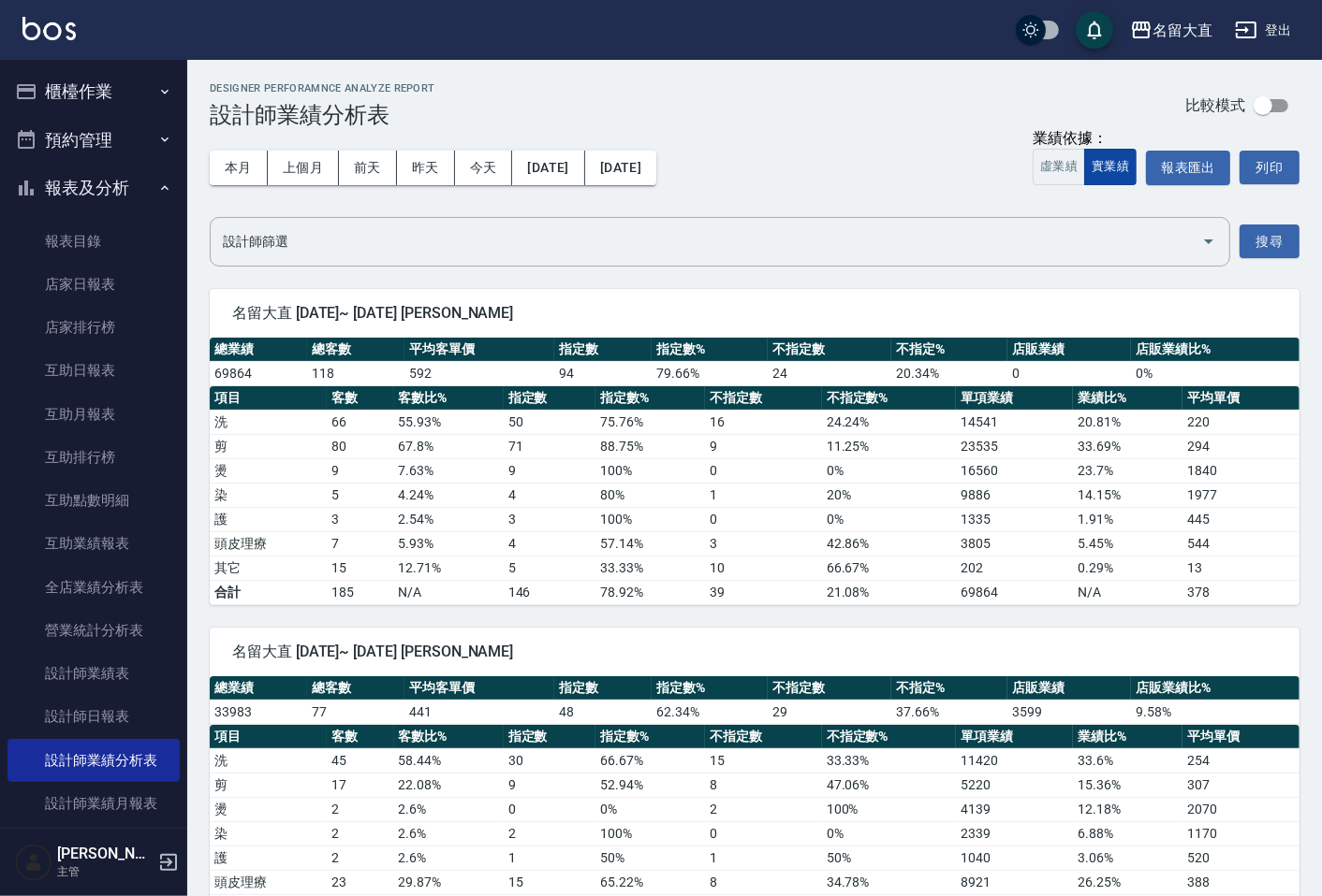
click at [1127, 166] on button "實業績" at bounding box center [1110, 167] width 53 height 37
click at [311, 163] on button "上個月" at bounding box center [303, 167] width 72 height 35
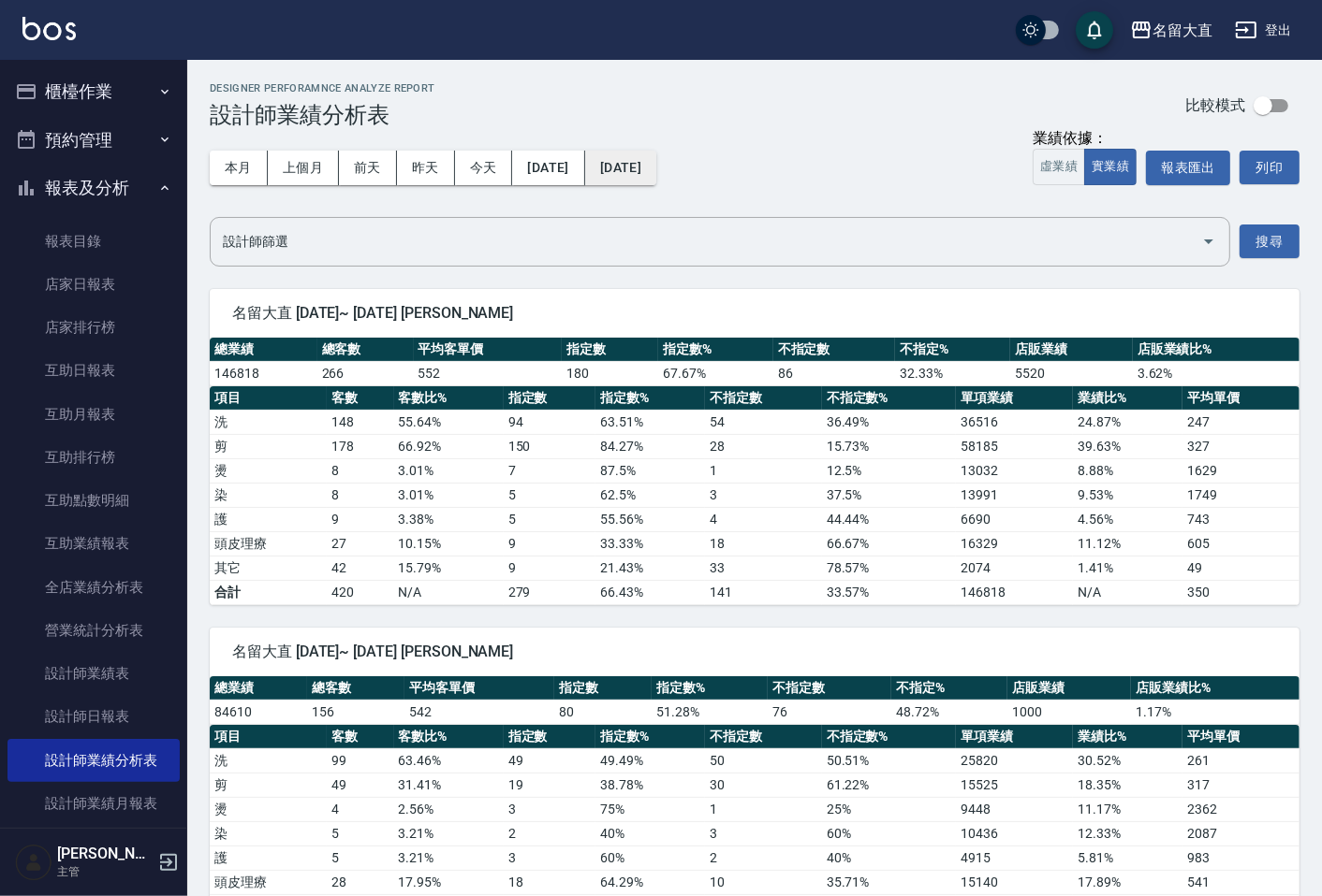
click at [657, 166] on button "2025/08/31" at bounding box center [621, 167] width 72 height 35
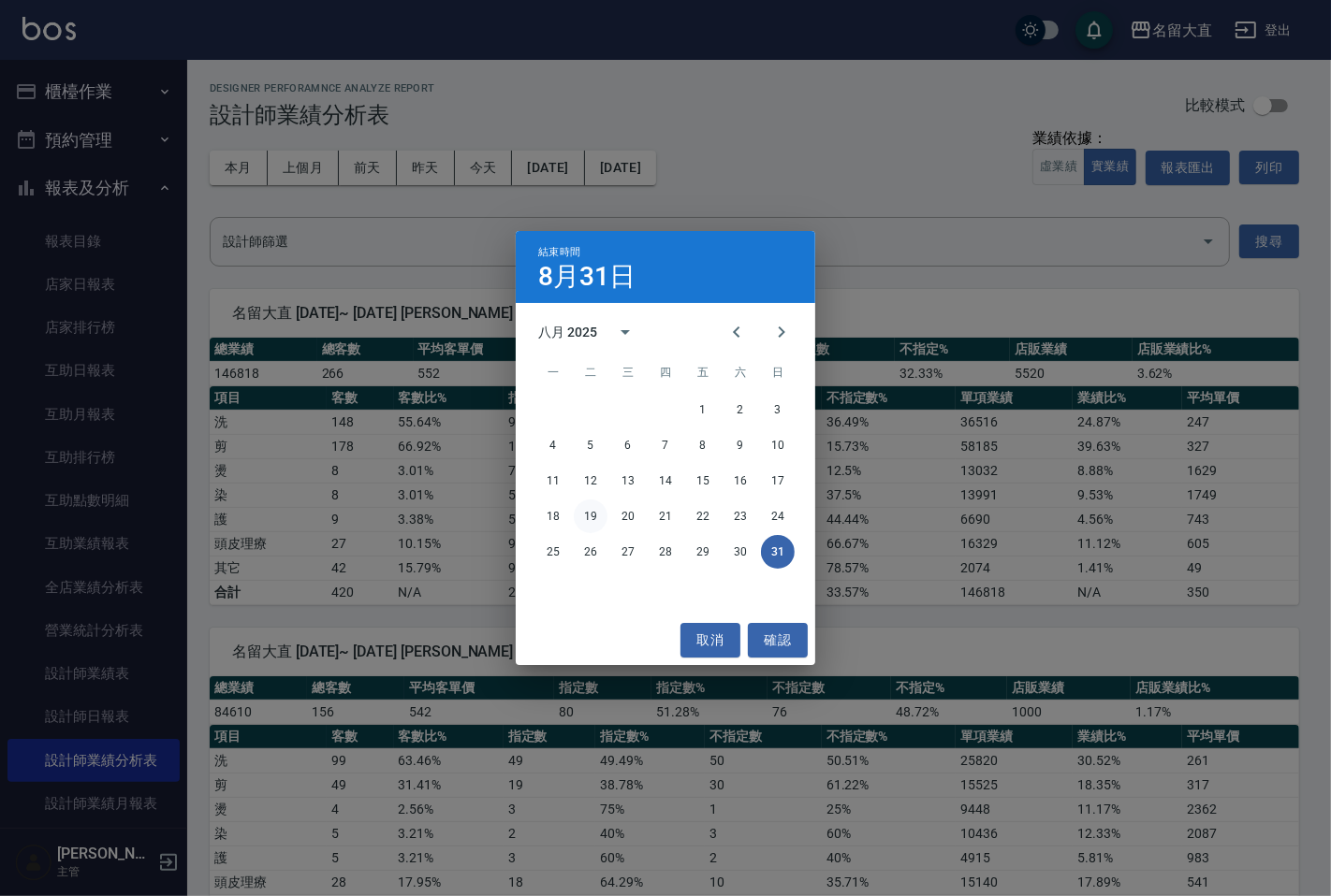
click at [590, 510] on button "19" at bounding box center [591, 516] width 34 height 34
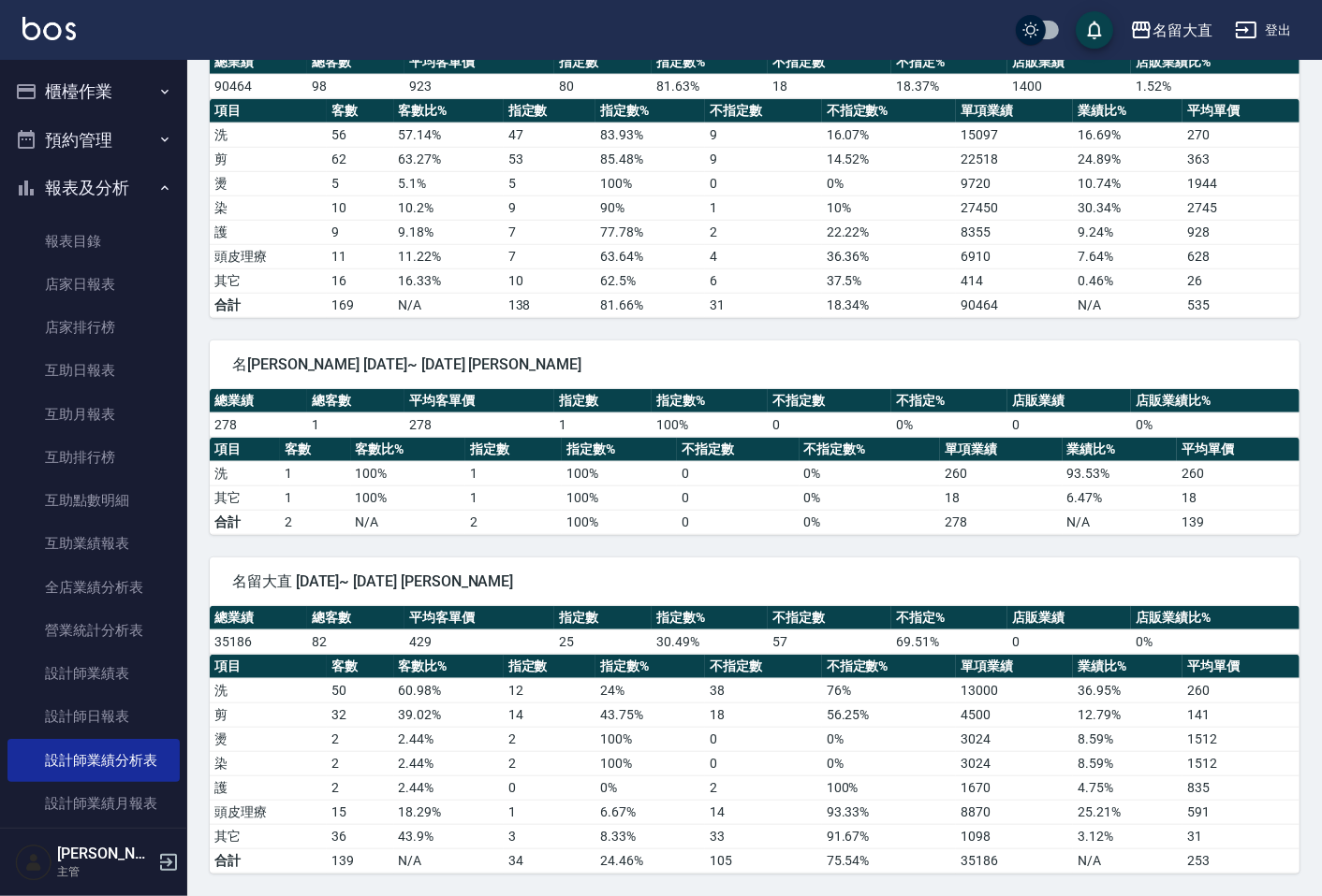
scroll to position [1162, 0]
